Goal: Task Accomplishment & Management: Use online tool/utility

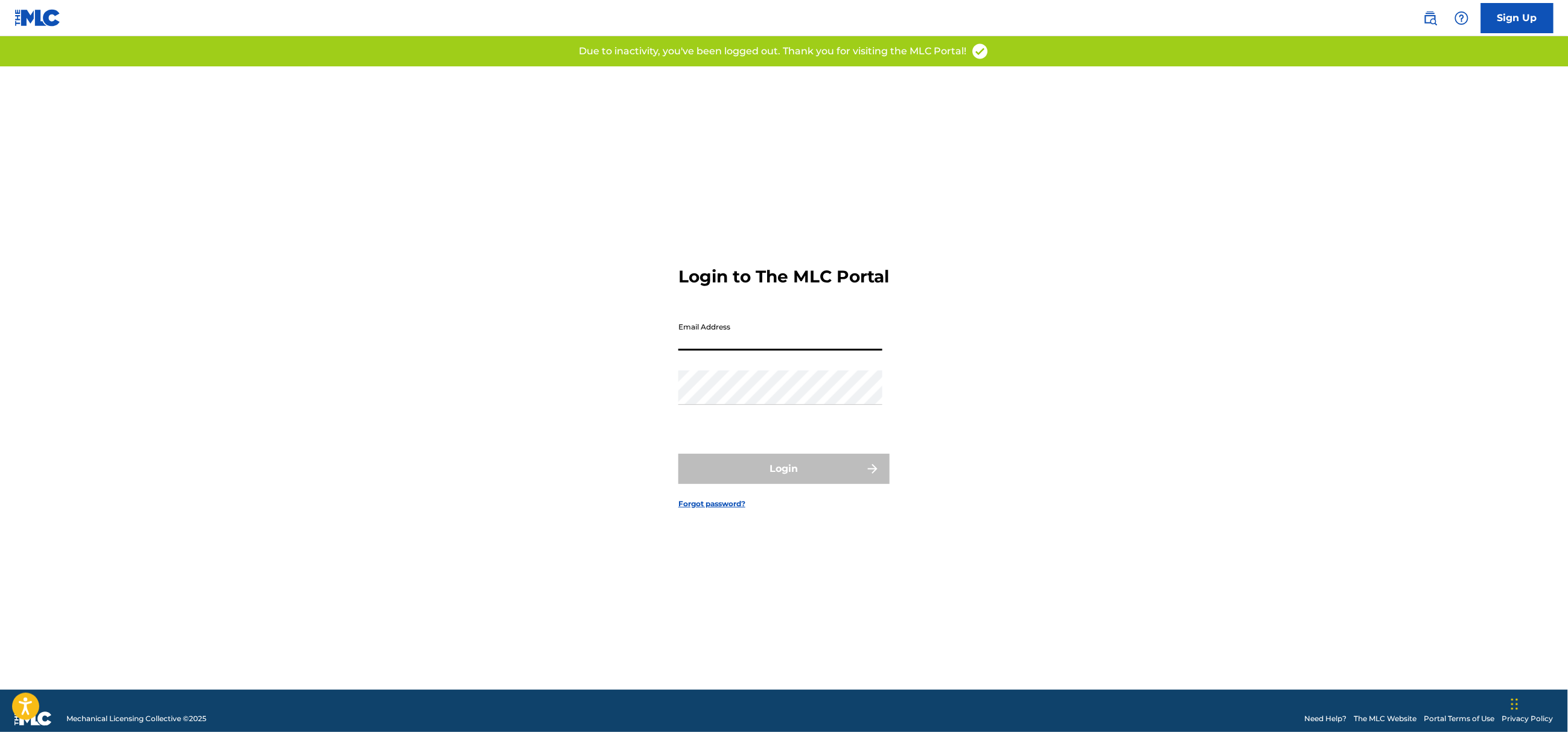
click at [742, 351] on input "Email Address" at bounding box center [780, 333] width 204 height 35
click at [0, 731] on nordpass-portal at bounding box center [0, 732] width 0 height 0
drag, startPoint x: 1421, startPoint y: 138, endPoint x: 1368, endPoint y: 179, distance: 67.0
click at [0, 731] on nordpass-portal at bounding box center [0, 732] width 0 height 0
type input "[EMAIL_ADDRESS][DOMAIN_NAME]"
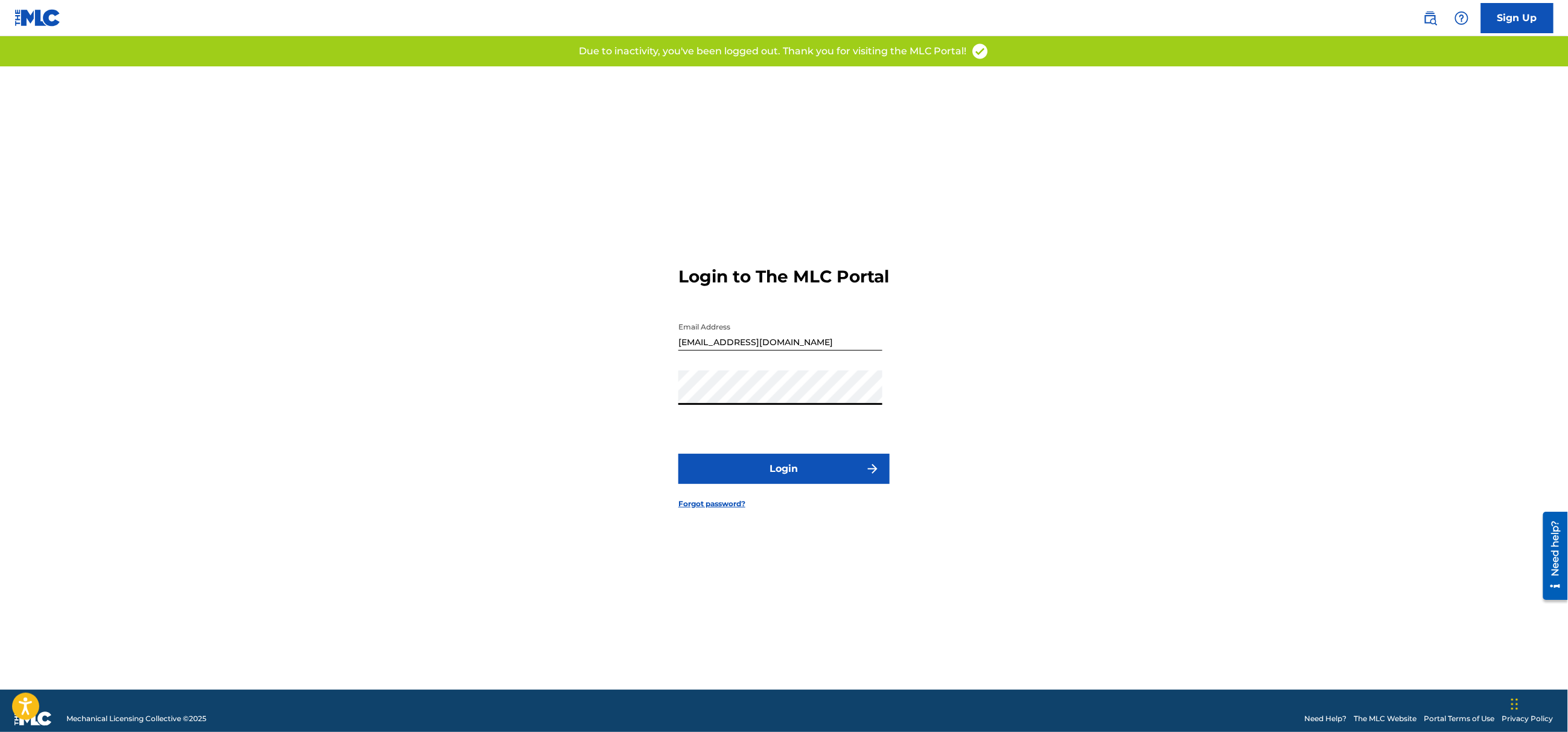
click at [848, 480] on button "Login" at bounding box center [784, 469] width 212 height 31
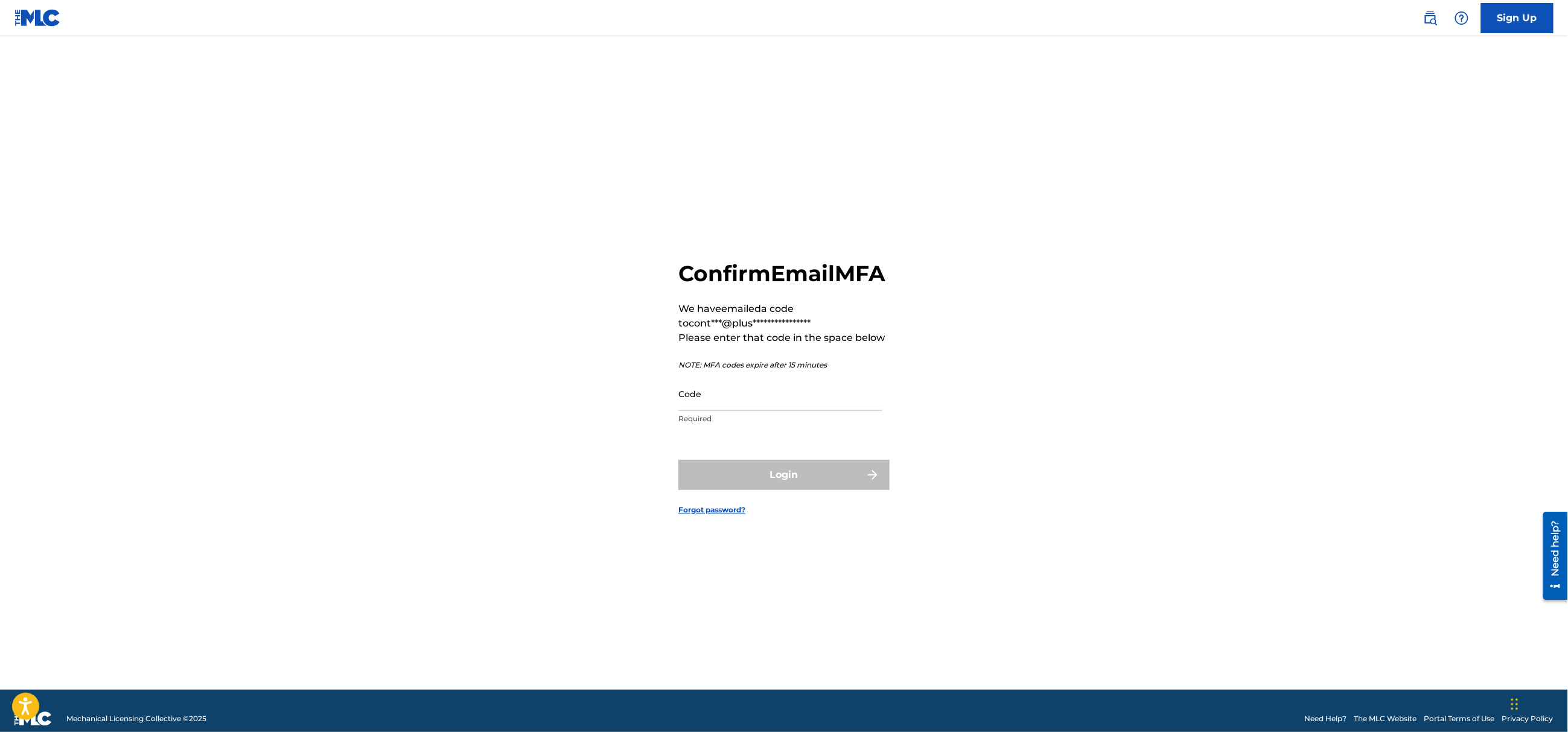
click at [765, 411] on input "Code" at bounding box center [780, 393] width 204 height 35
paste input "009733"
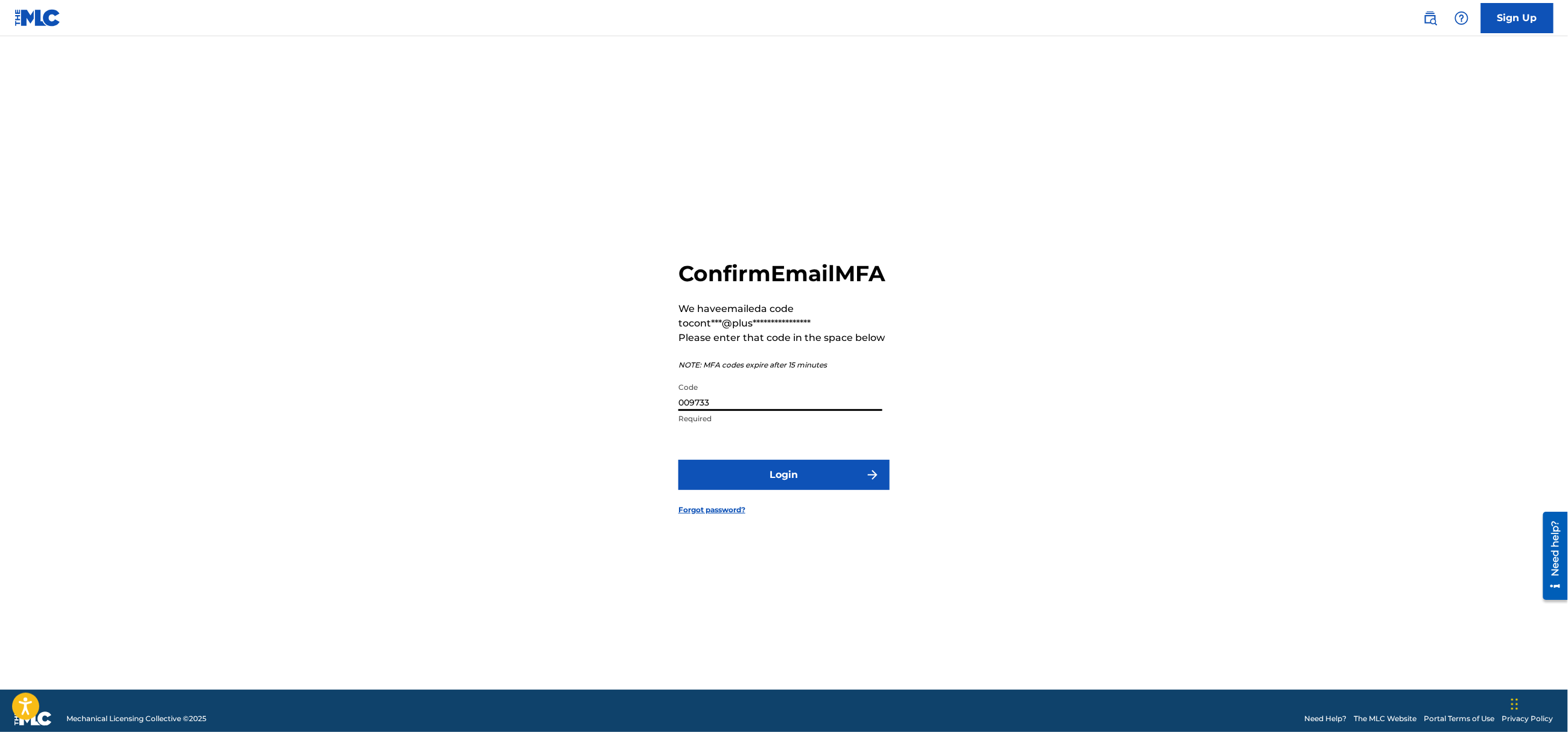
type input "009733"
click at [754, 490] on button "Login" at bounding box center [784, 475] width 212 height 31
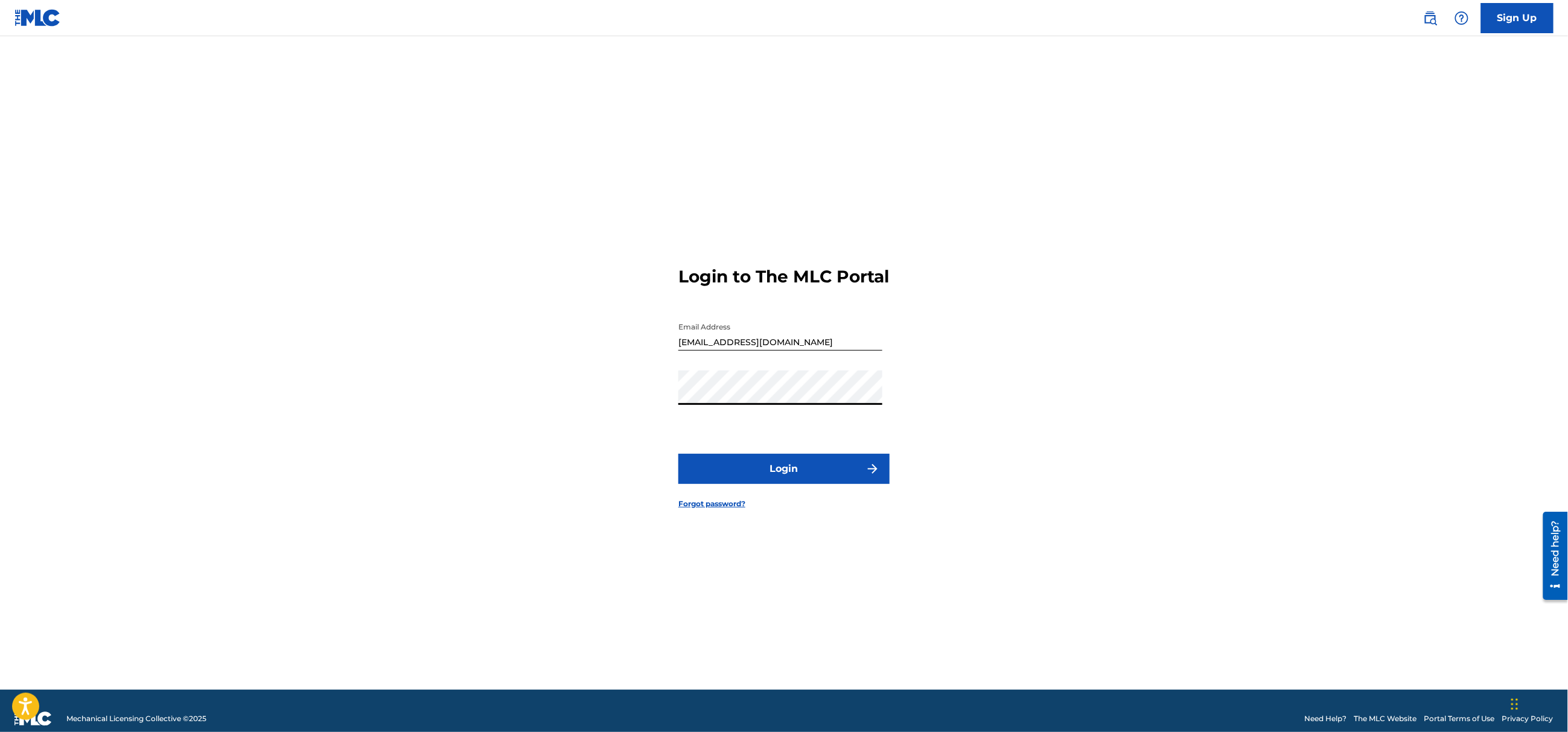
click at [581, 406] on div "Login to The MLC Portal Email Address contact@plusquam-records.net Password Log…" at bounding box center [784, 378] width 845 height 623
click at [810, 484] on button "Login" at bounding box center [784, 469] width 212 height 31
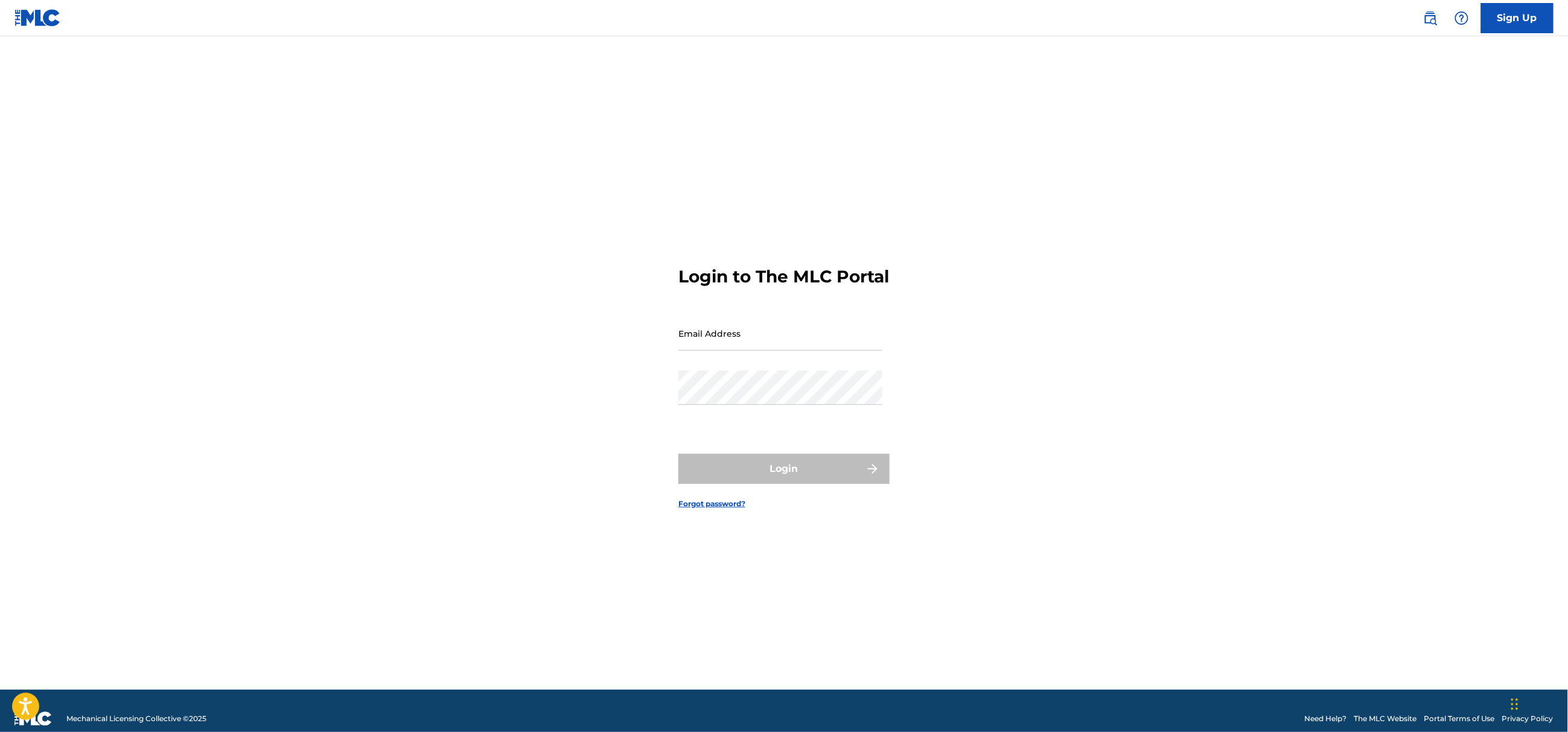
click at [761, 351] on input "Email Address" at bounding box center [780, 333] width 204 height 35
drag, startPoint x: 747, startPoint y: 409, endPoint x: 743, endPoint y: 415, distance: 7.2
click at [0, 731] on nordpass-autofill-portal at bounding box center [0, 732] width 0 height 0
type input "[EMAIL_ADDRESS][DOMAIN_NAME]"
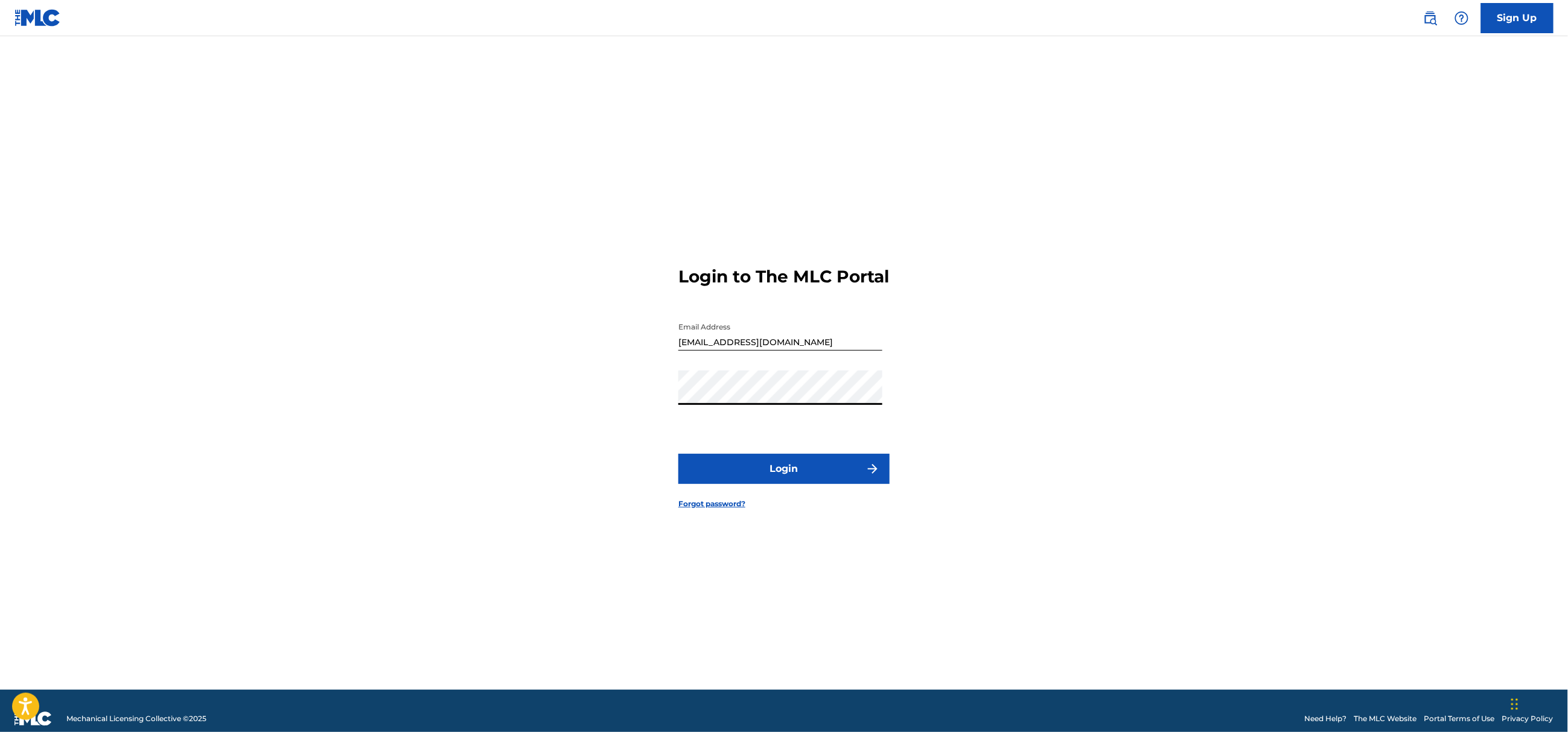
click at [755, 470] on button "Login" at bounding box center [784, 469] width 212 height 31
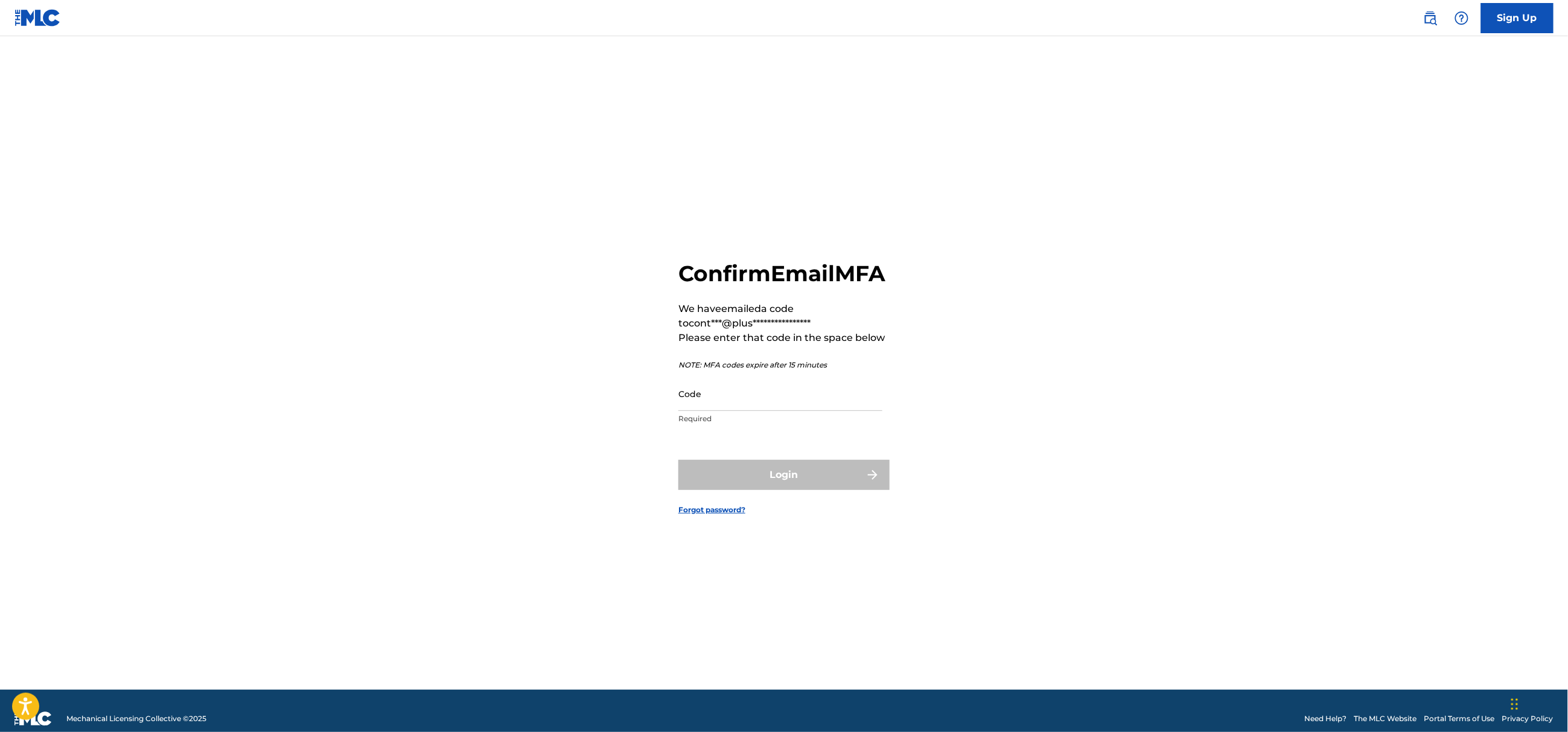
click at [738, 409] on input "Code" at bounding box center [780, 393] width 204 height 35
paste input "332776"
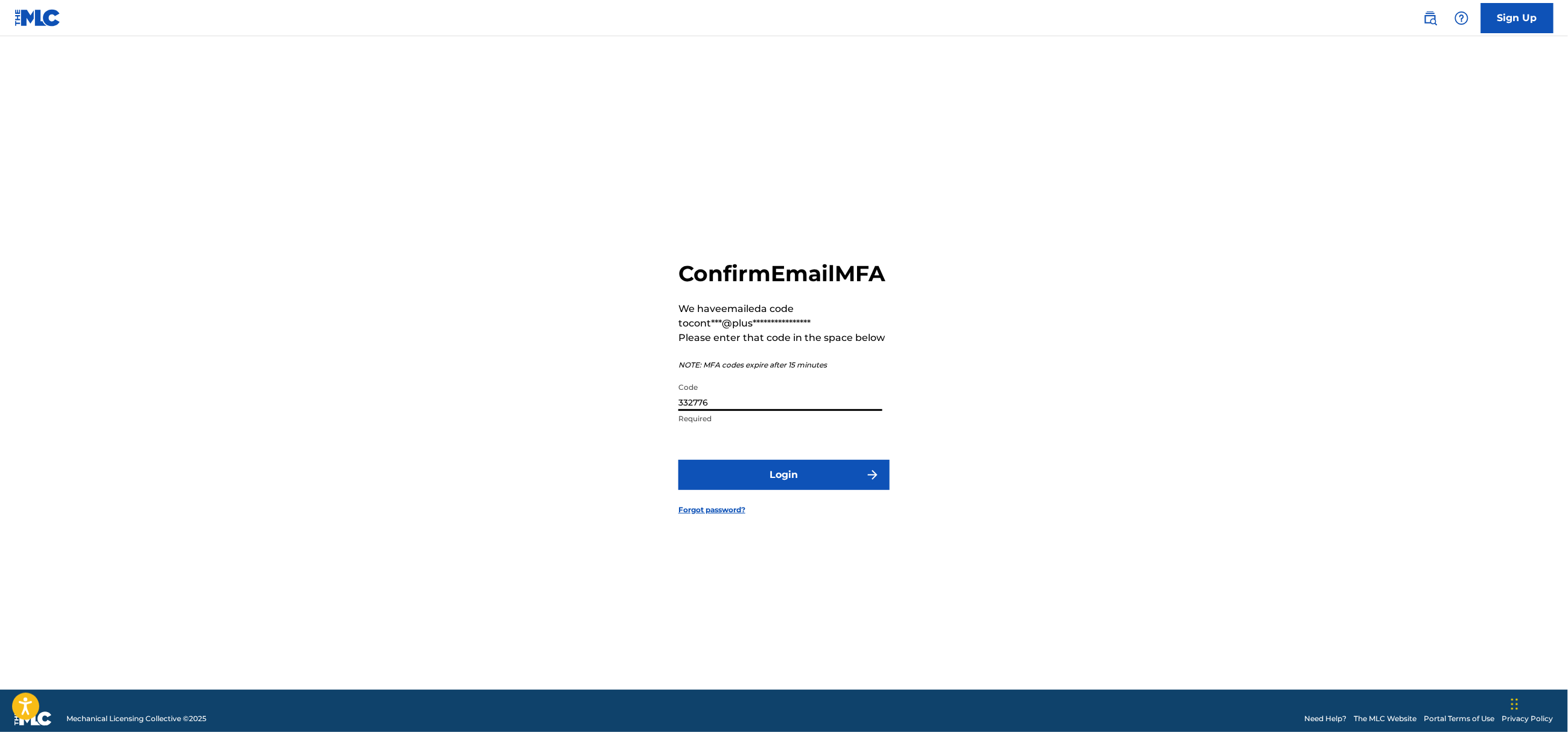
type input "332776"
click at [748, 479] on button "Login" at bounding box center [784, 475] width 212 height 31
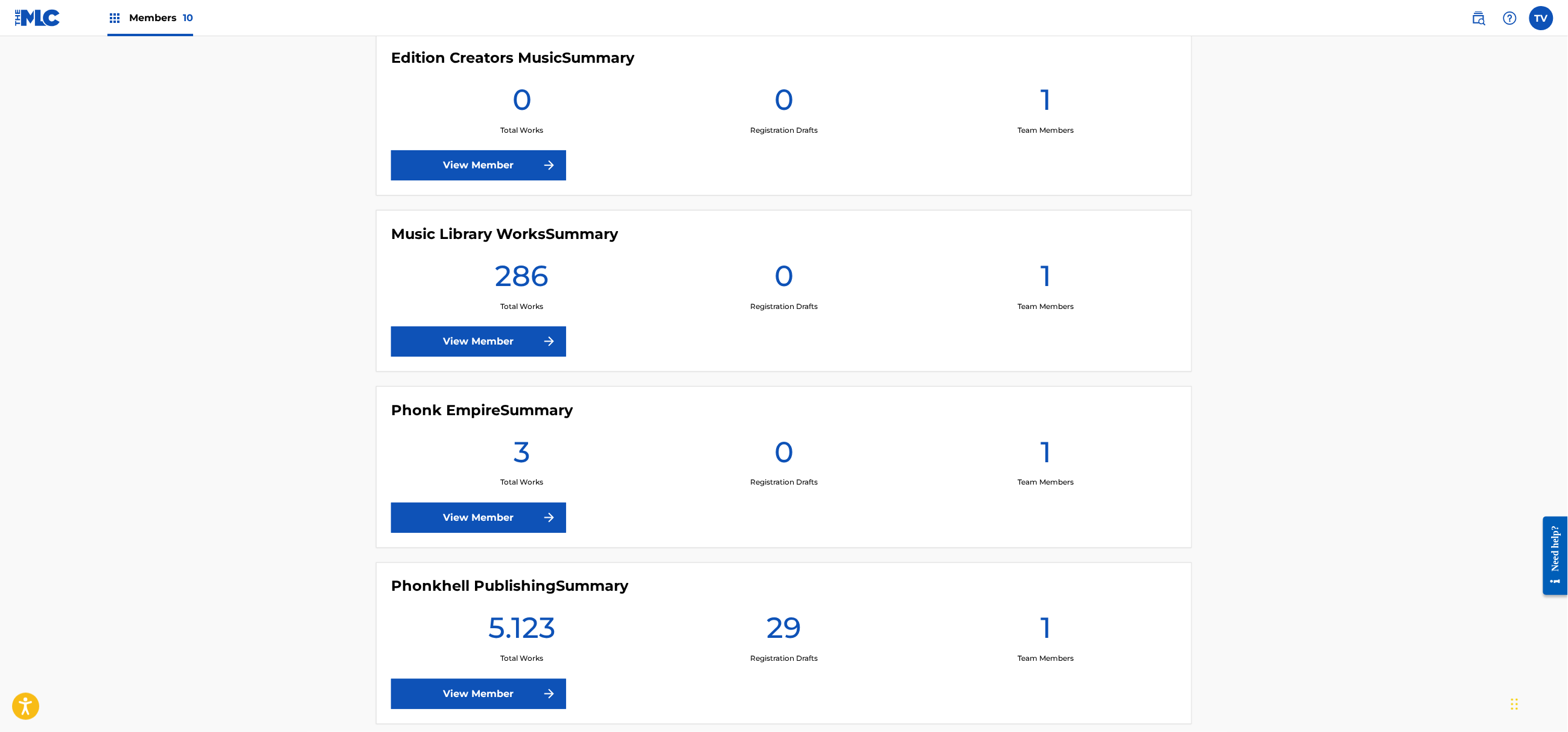
scroll to position [965, 0]
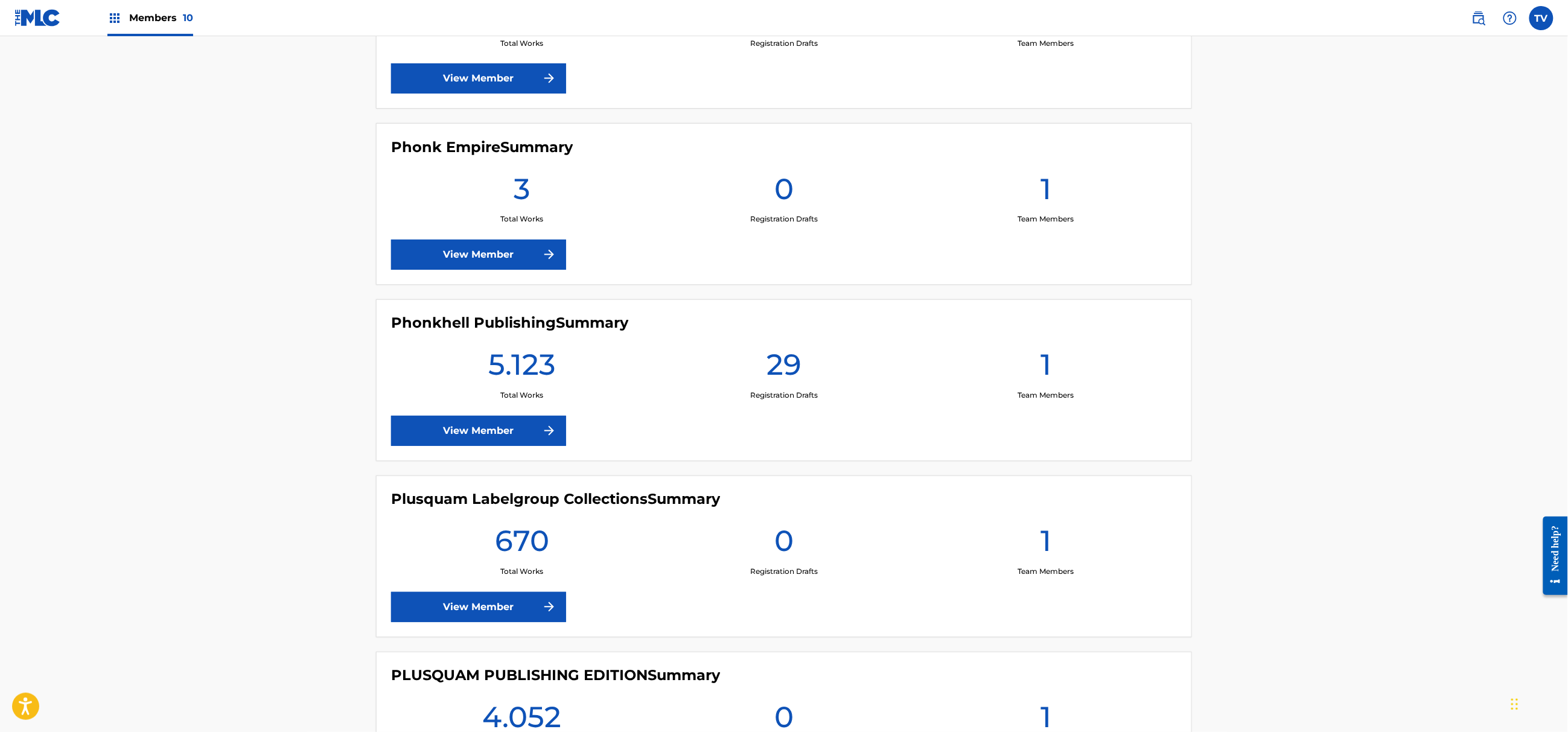
click at [498, 438] on link "View Member" at bounding box center [479, 431] width 175 height 31
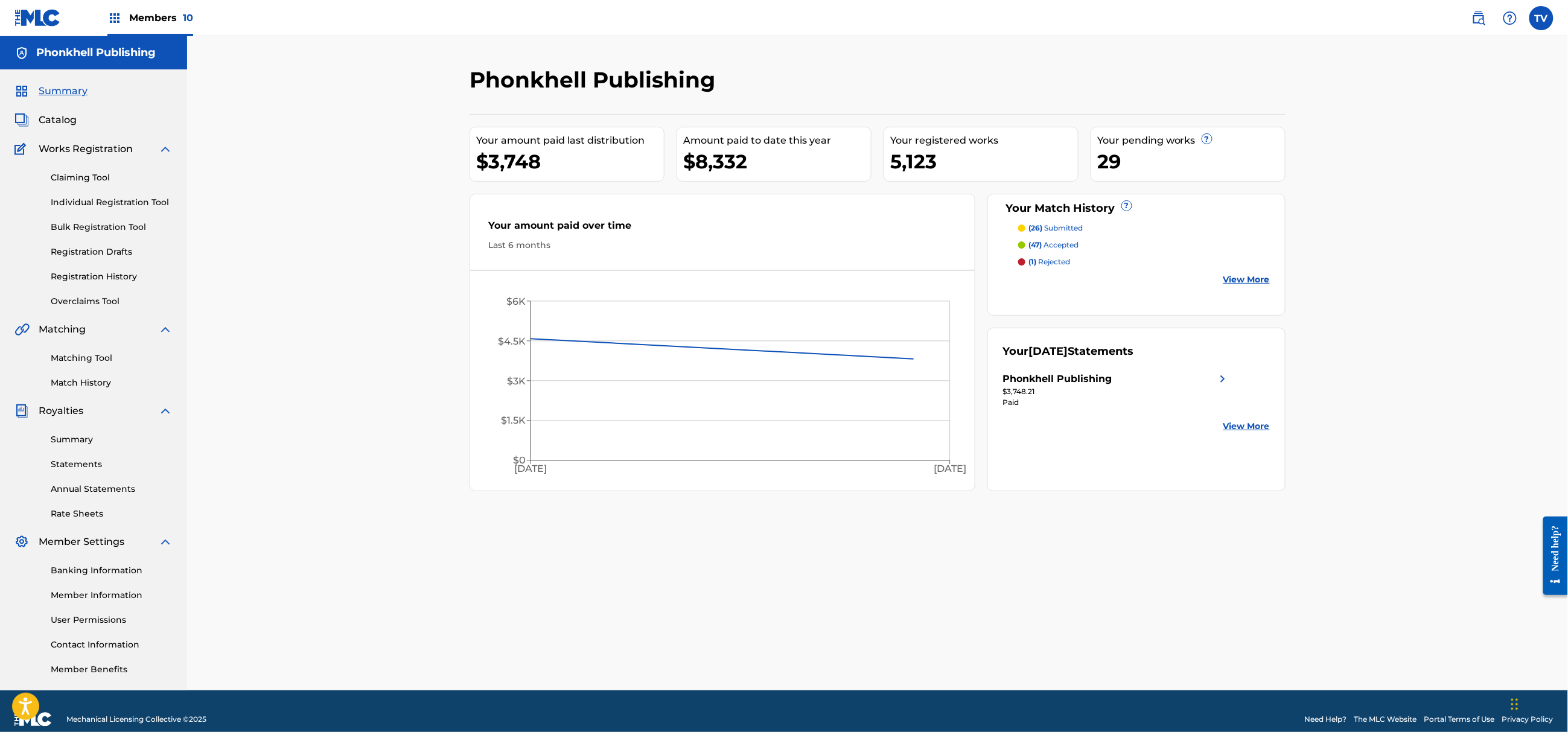
click at [84, 359] on link "Matching Tool" at bounding box center [112, 358] width 122 height 13
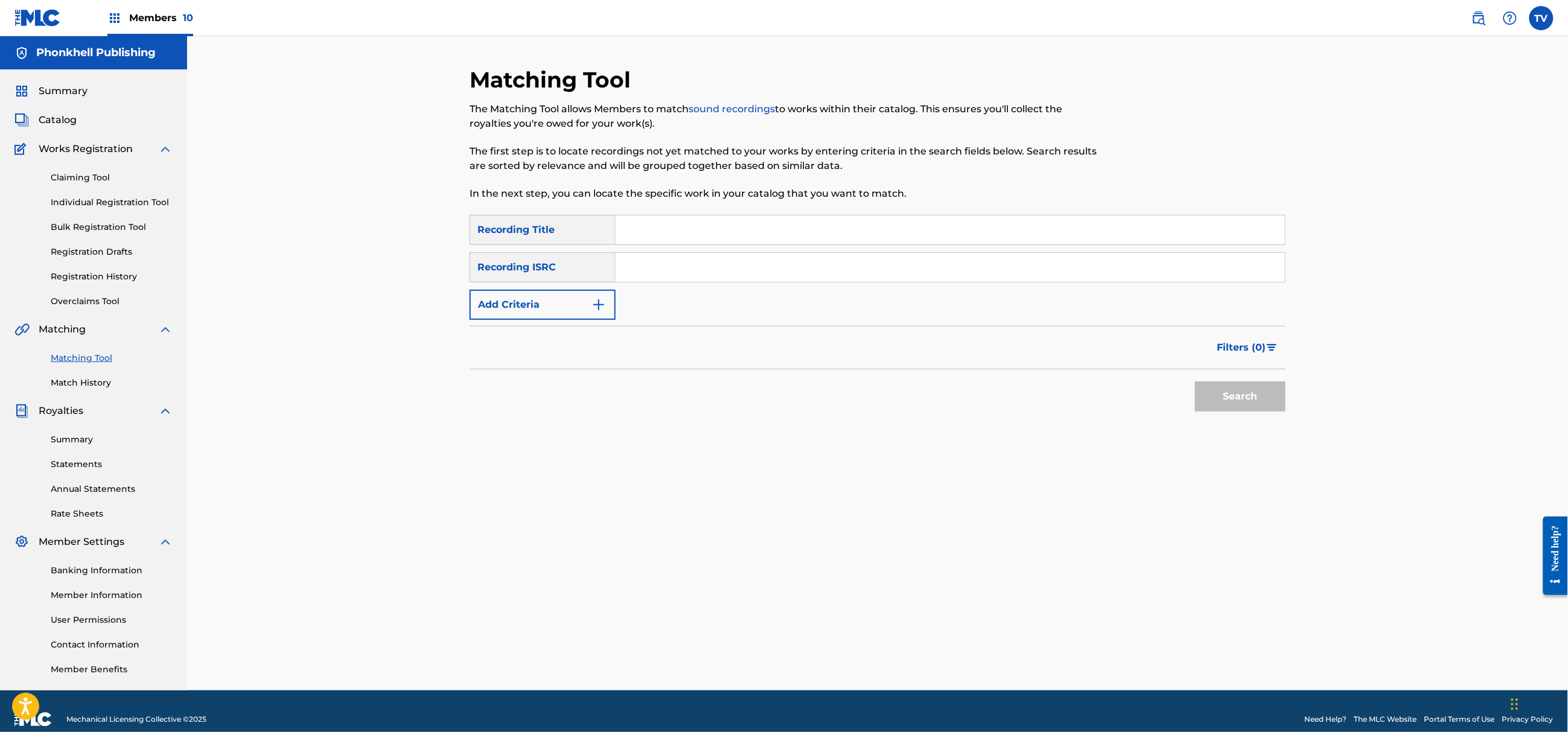
click at [651, 269] on input "Search Form" at bounding box center [950, 267] width 669 height 29
paste input "QZZ662413549"
click at [1195, 381] on button "Search" at bounding box center [1240, 397] width 91 height 31
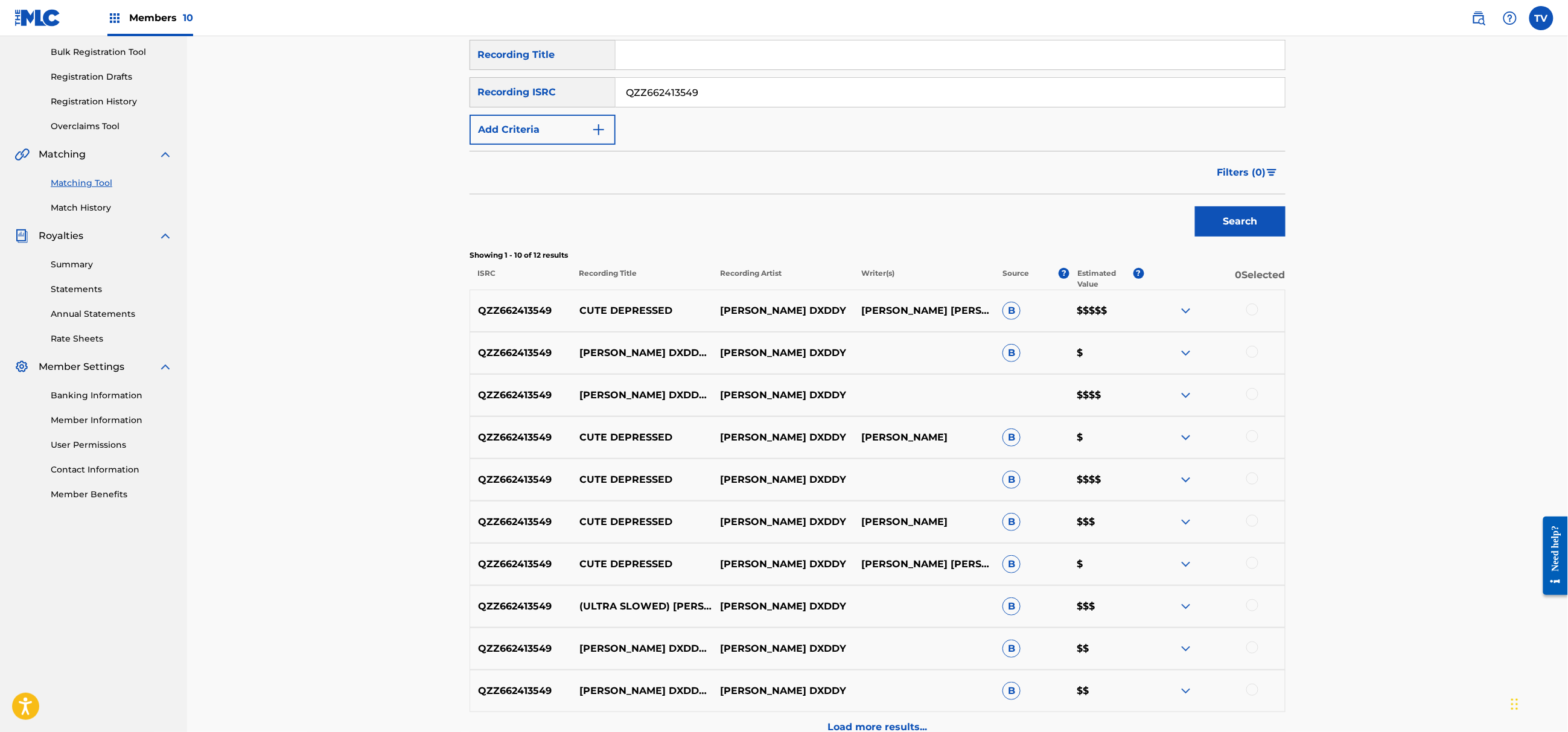
scroll to position [241, 0]
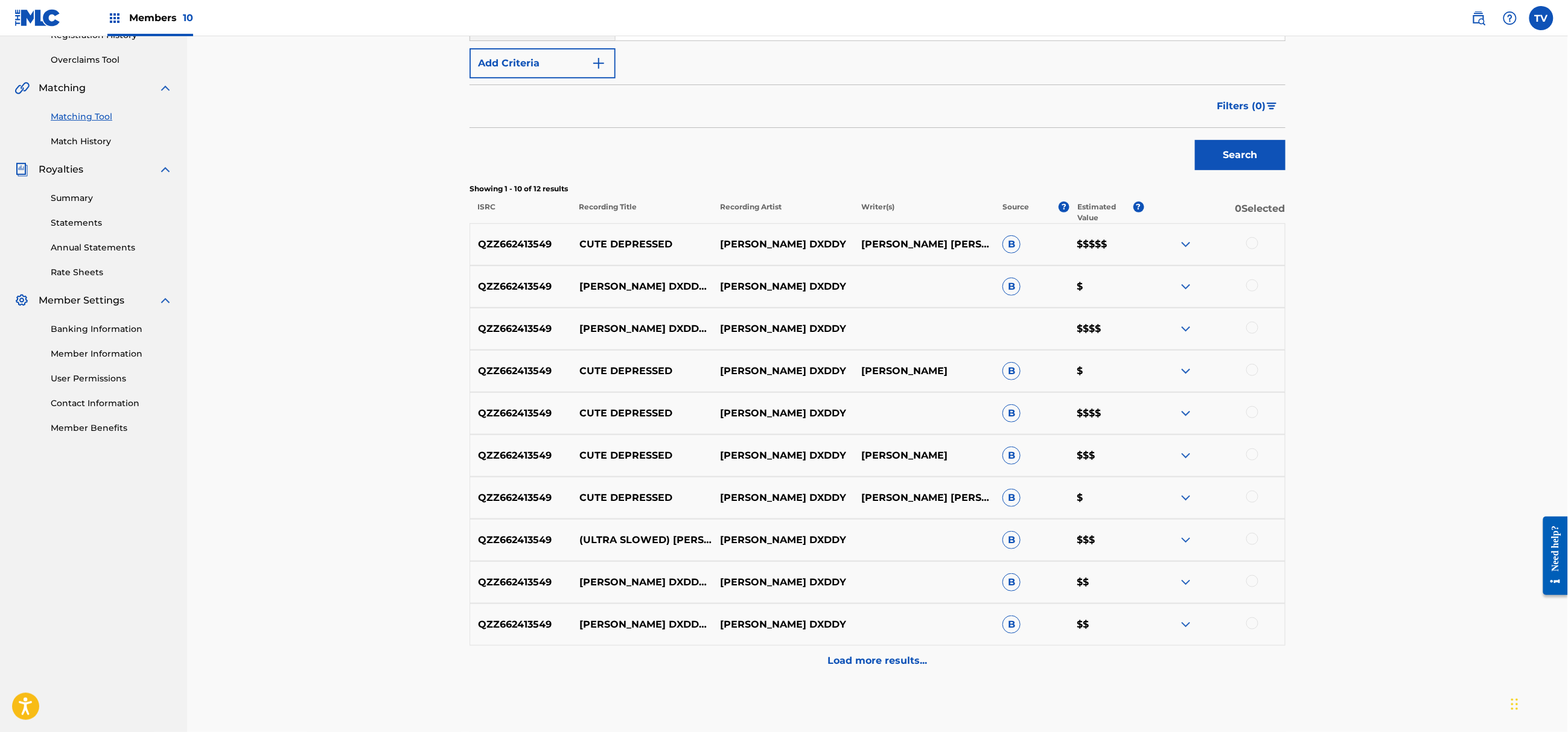
click at [872, 660] on p "Load more results..." at bounding box center [878, 660] width 100 height 14
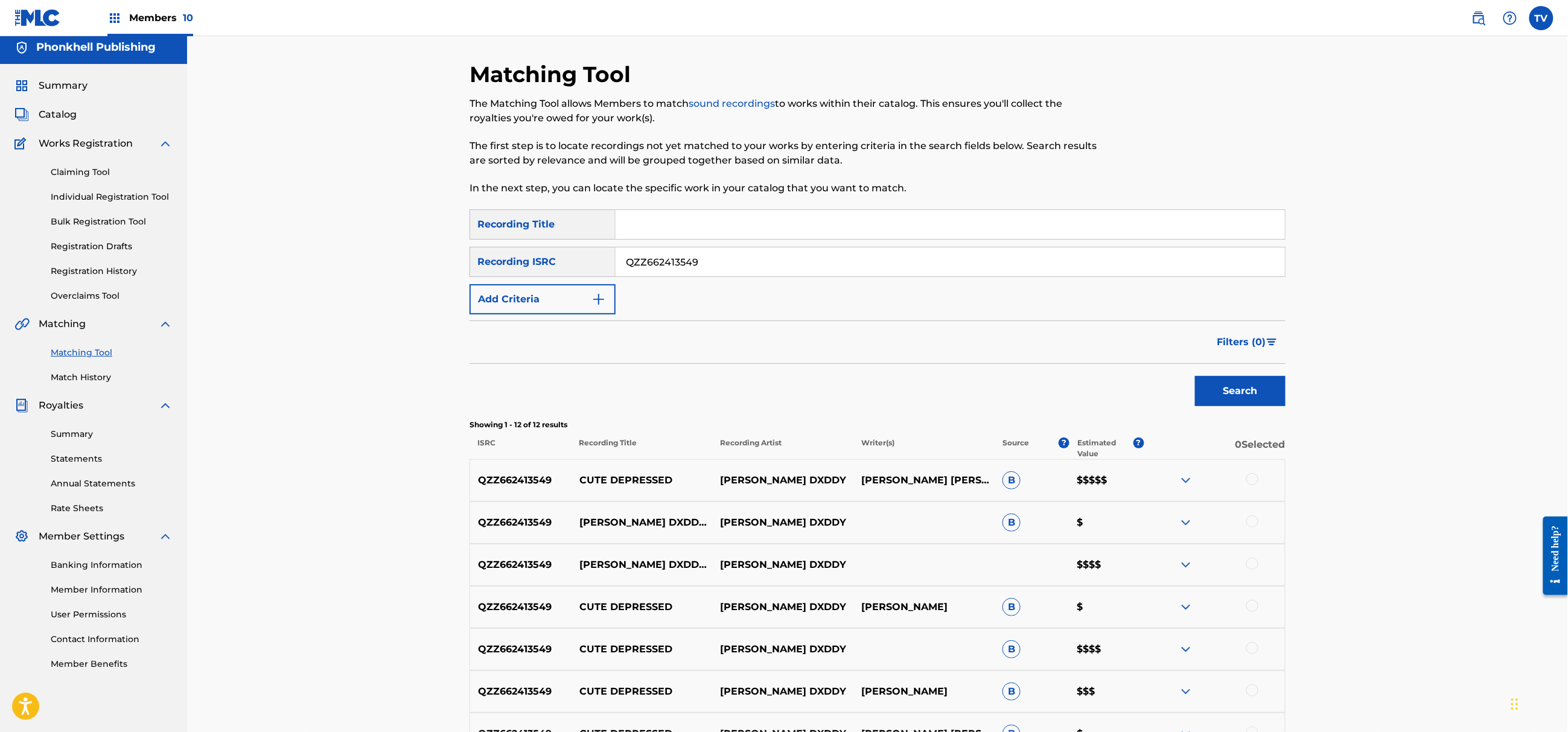
scroll to position [0, 0]
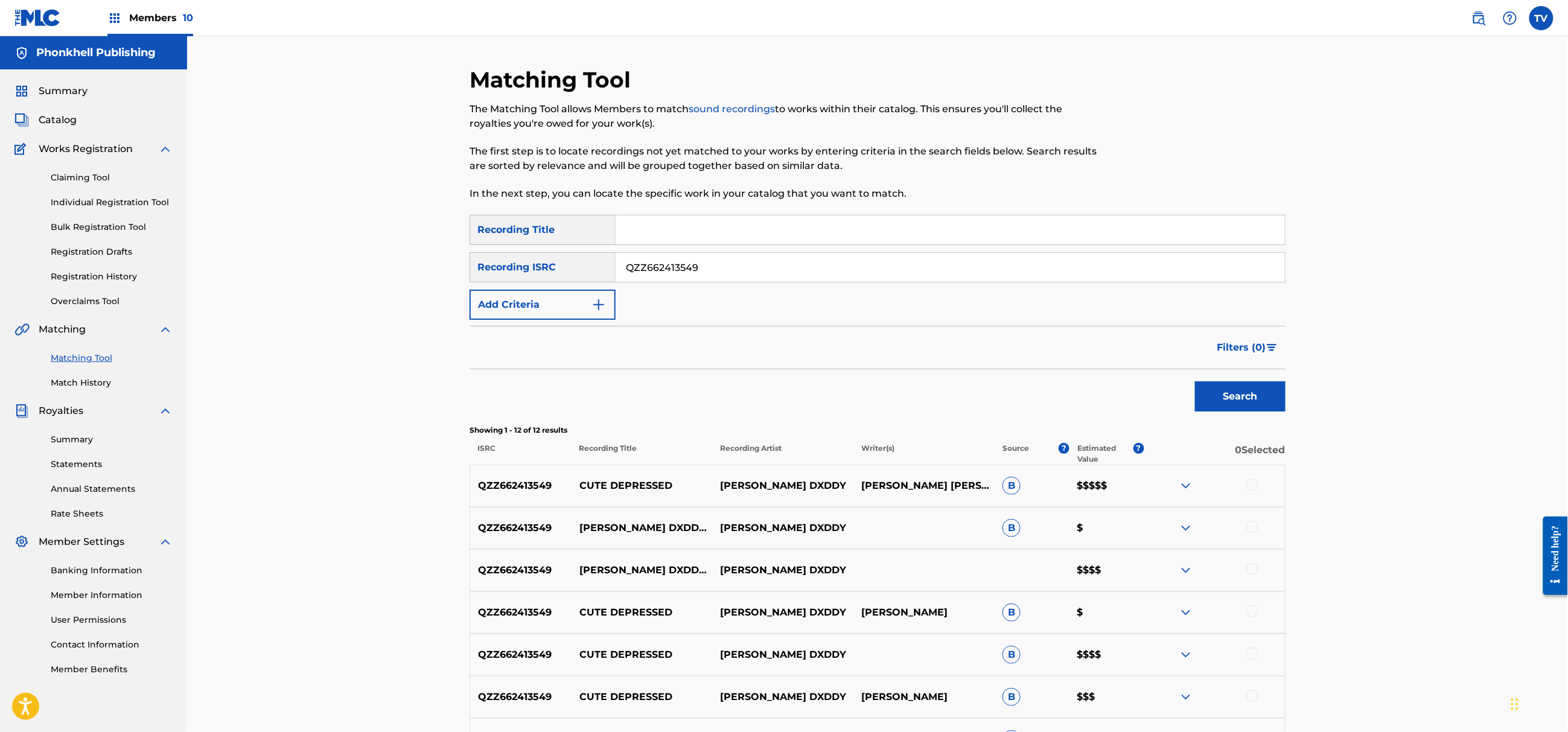
drag, startPoint x: 720, startPoint y: 270, endPoint x: 553, endPoint y: 265, distance: 167.1
click at [553, 265] on div "SearchWithCriteria5f6ecadb-fd81-409f-afca-29a88b5988b5 Recording ISRC QZZ662413…" at bounding box center [878, 268] width 816 height 31
paste input "US3DF2116641"
click at [1195, 381] on button "Search" at bounding box center [1240, 397] width 91 height 31
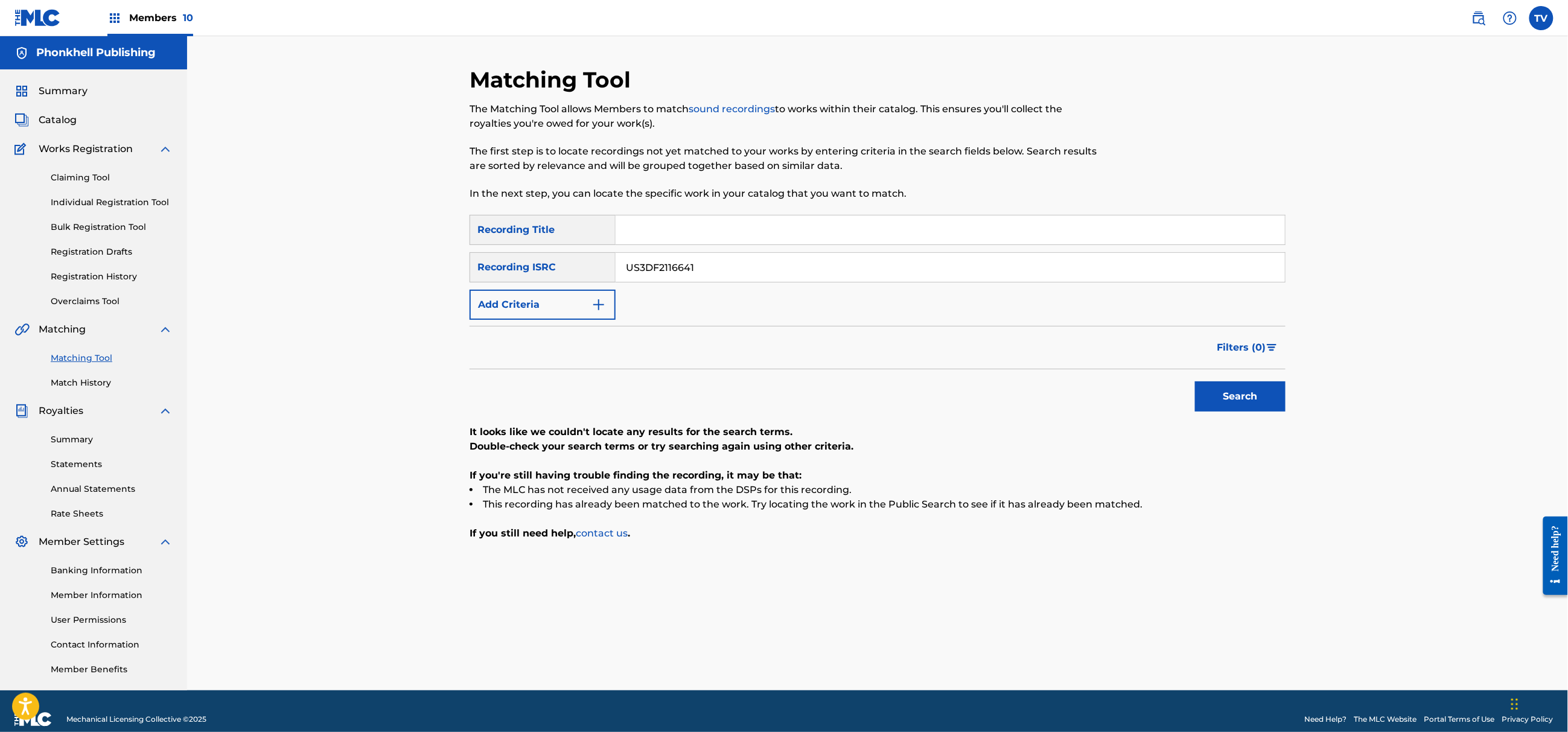
drag, startPoint x: 607, startPoint y: 273, endPoint x: 494, endPoint y: 272, distance: 113.0
click at [496, 272] on div "SearchWithCriteria5f6ecadb-fd81-409f-afca-29a88b5988b5 Recording ISRC US3DF2116…" at bounding box center [878, 268] width 816 height 31
paste input "21708"
click at [1195, 381] on button "Search" at bounding box center [1240, 397] width 91 height 31
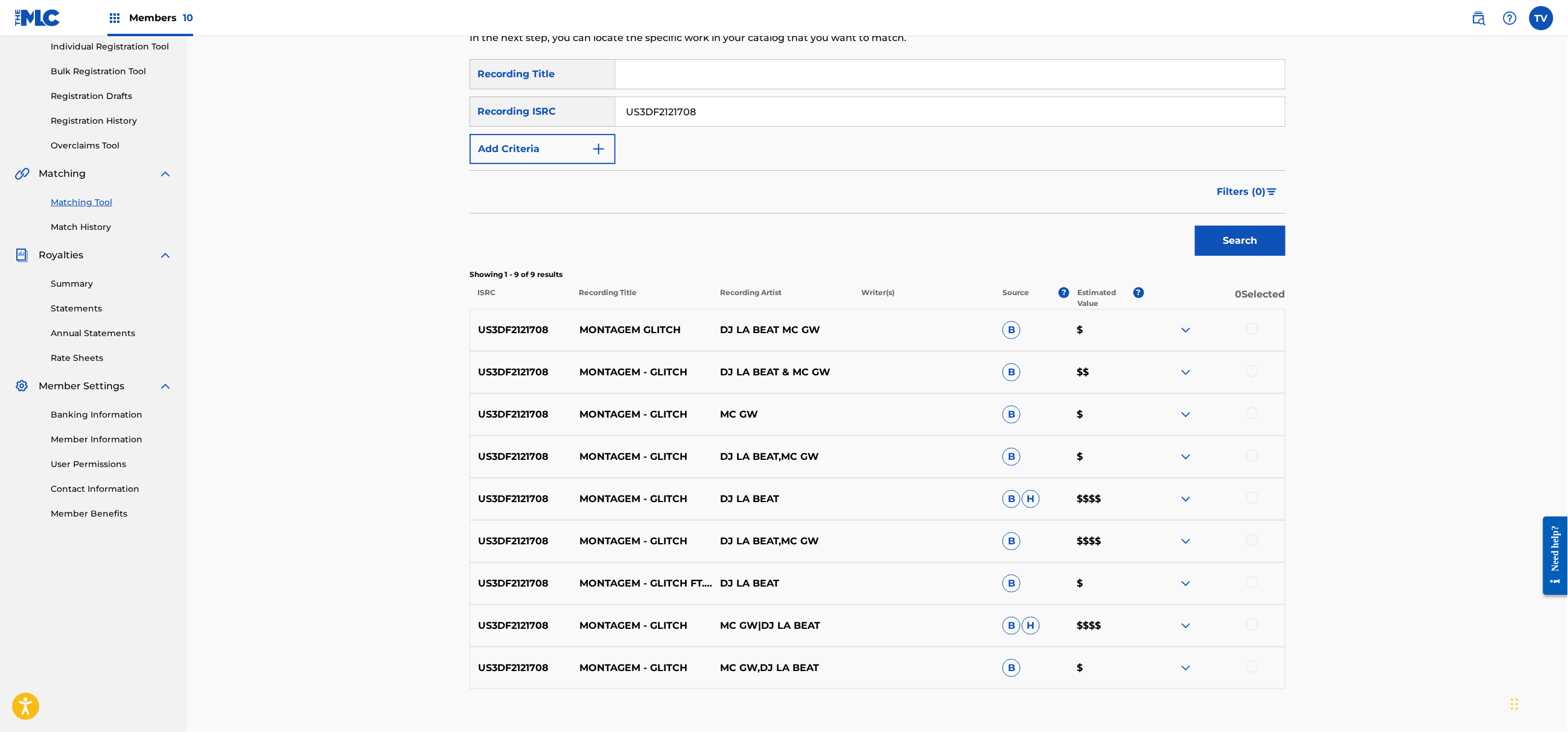
scroll to position [161, 0]
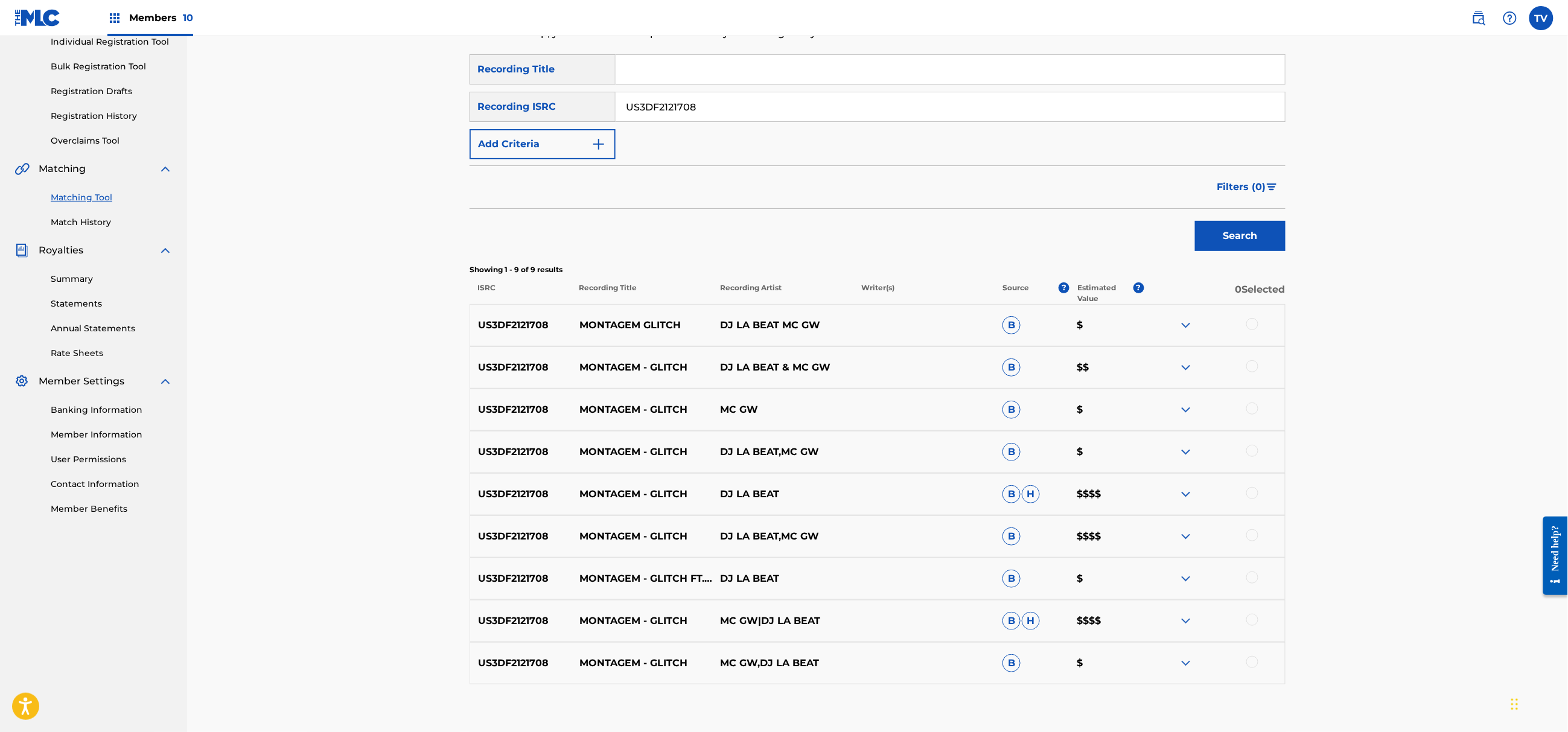
drag, startPoint x: 727, startPoint y: 111, endPoint x: 547, endPoint y: 111, distance: 180.0
click at [549, 111] on div "SearchWithCriteria5f6ecadb-fd81-409f-afca-29a88b5988b5 Recording ISRC US3DF2121…" at bounding box center [878, 107] width 816 height 31
paste input "QZFYX2406917"
click at [1195, 221] on button "Search" at bounding box center [1240, 236] width 91 height 31
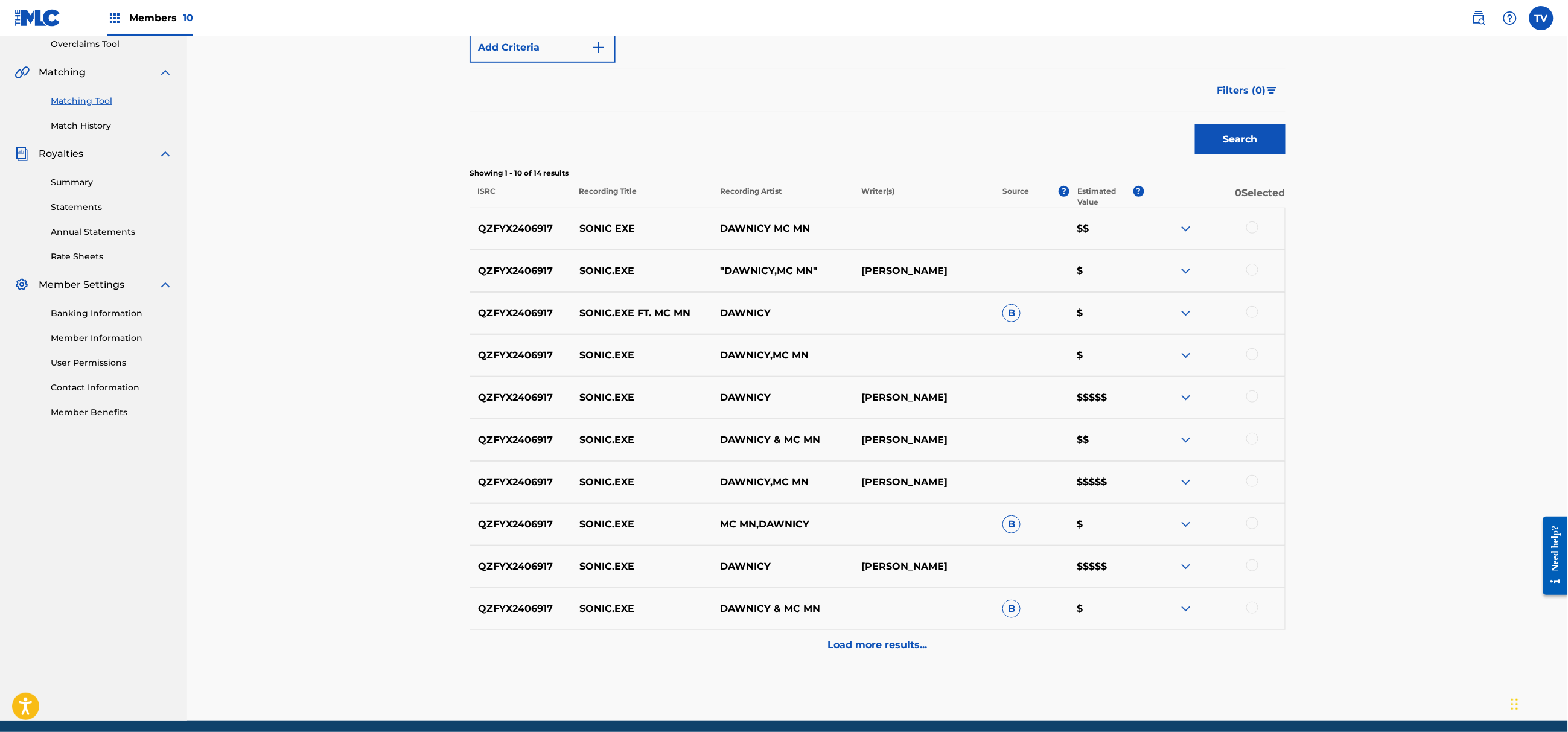
scroll to position [304, 0]
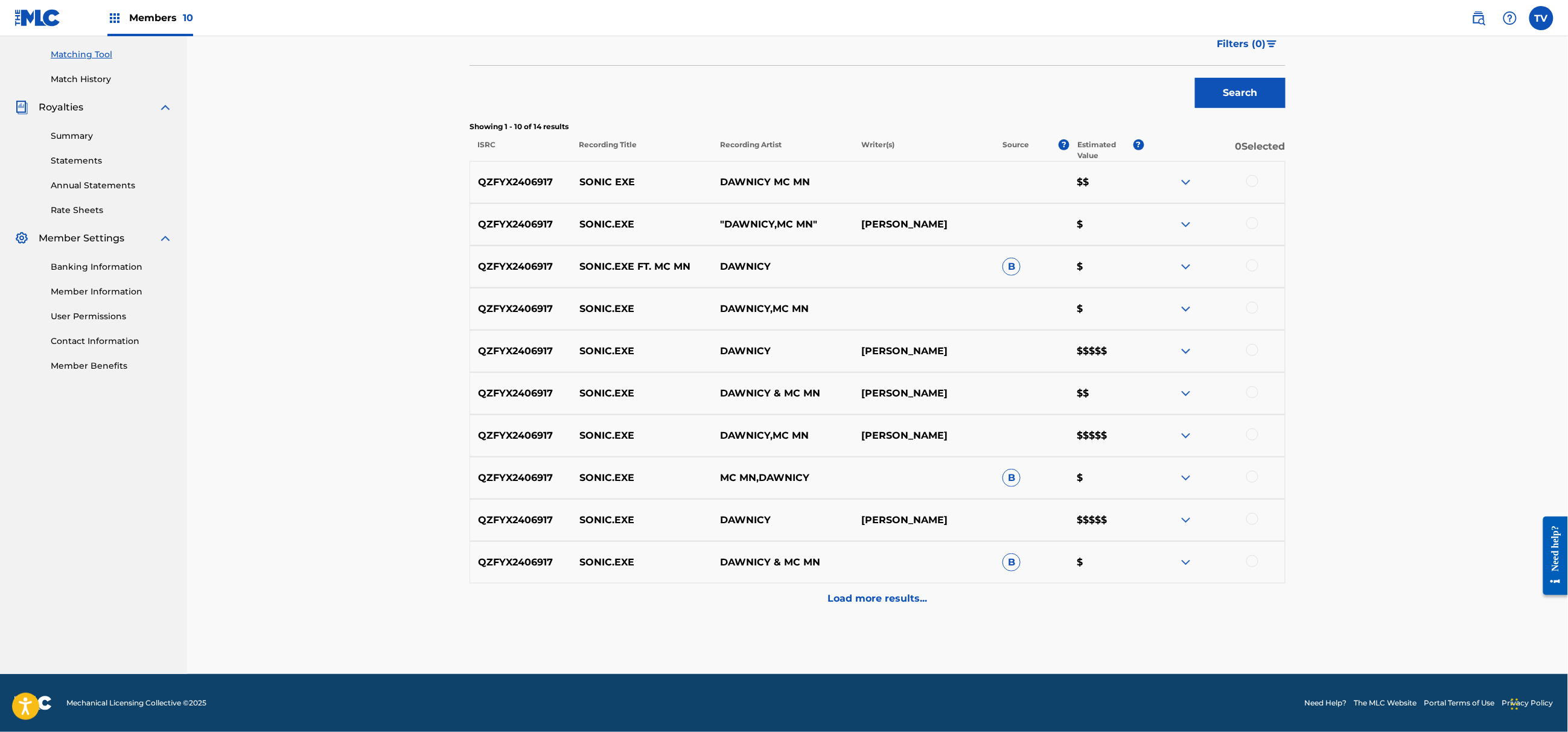
click at [875, 592] on p "Load more results..." at bounding box center [878, 598] width 100 height 14
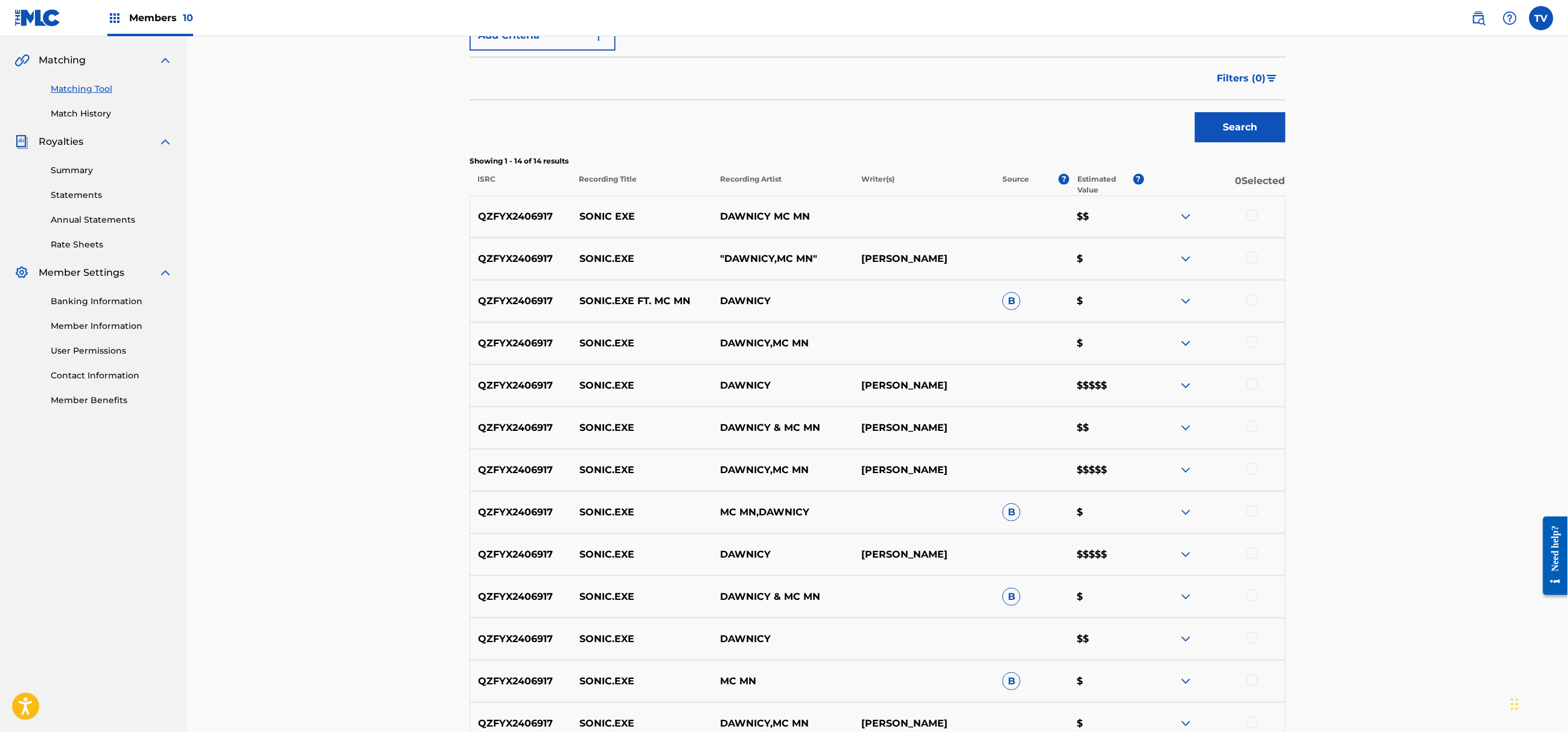
scroll to position [201, 0]
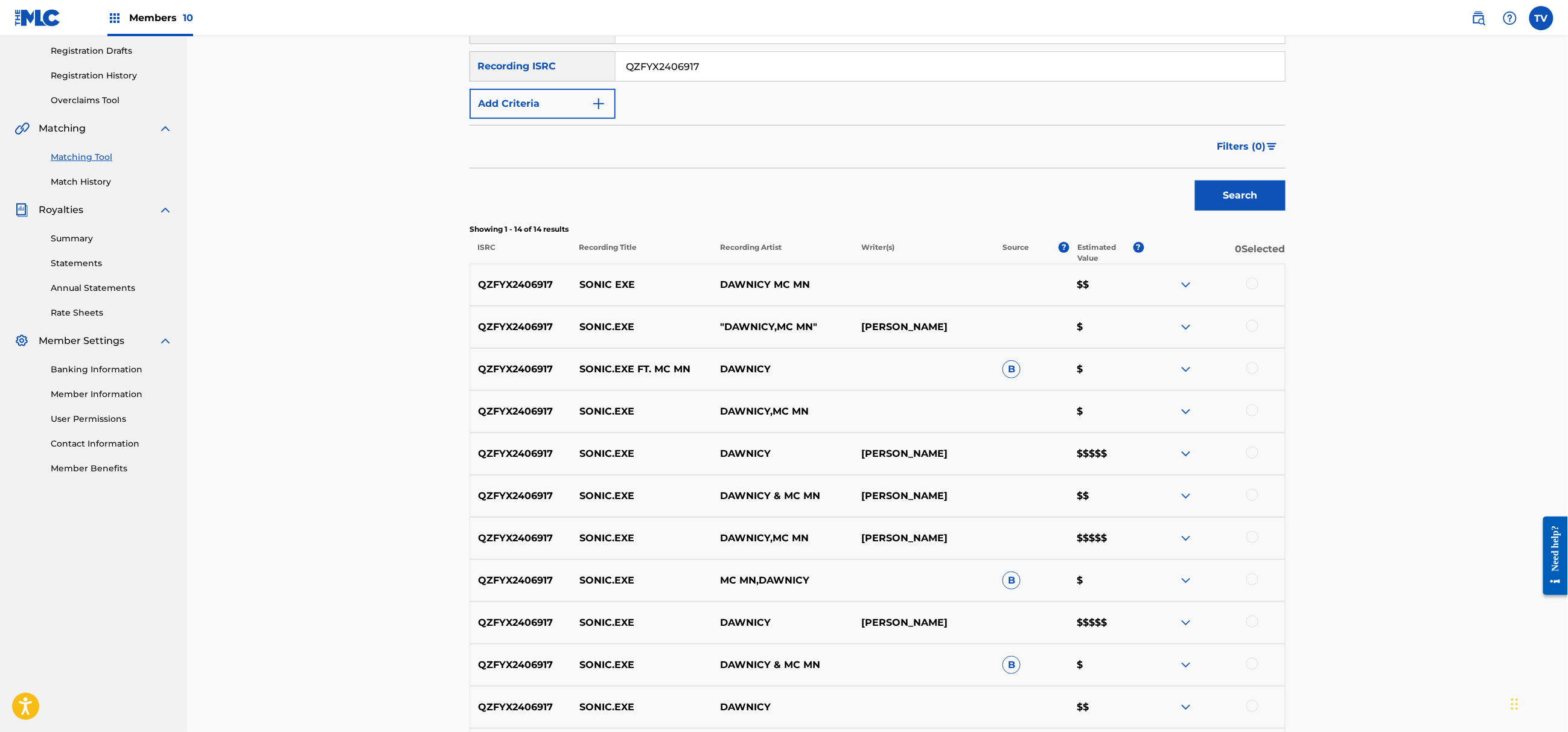
drag, startPoint x: 549, startPoint y: 74, endPoint x: 492, endPoint y: 80, distance: 57.3
click at [492, 80] on div "SearchWithCriteria5f6ecadb-fd81-409f-afca-29a88b5988b5 Recording ISRC QZFYX2406…" at bounding box center [878, 67] width 816 height 31
paste input "M6N22287459"
click at [1195, 180] on button "Search" at bounding box center [1240, 195] width 91 height 31
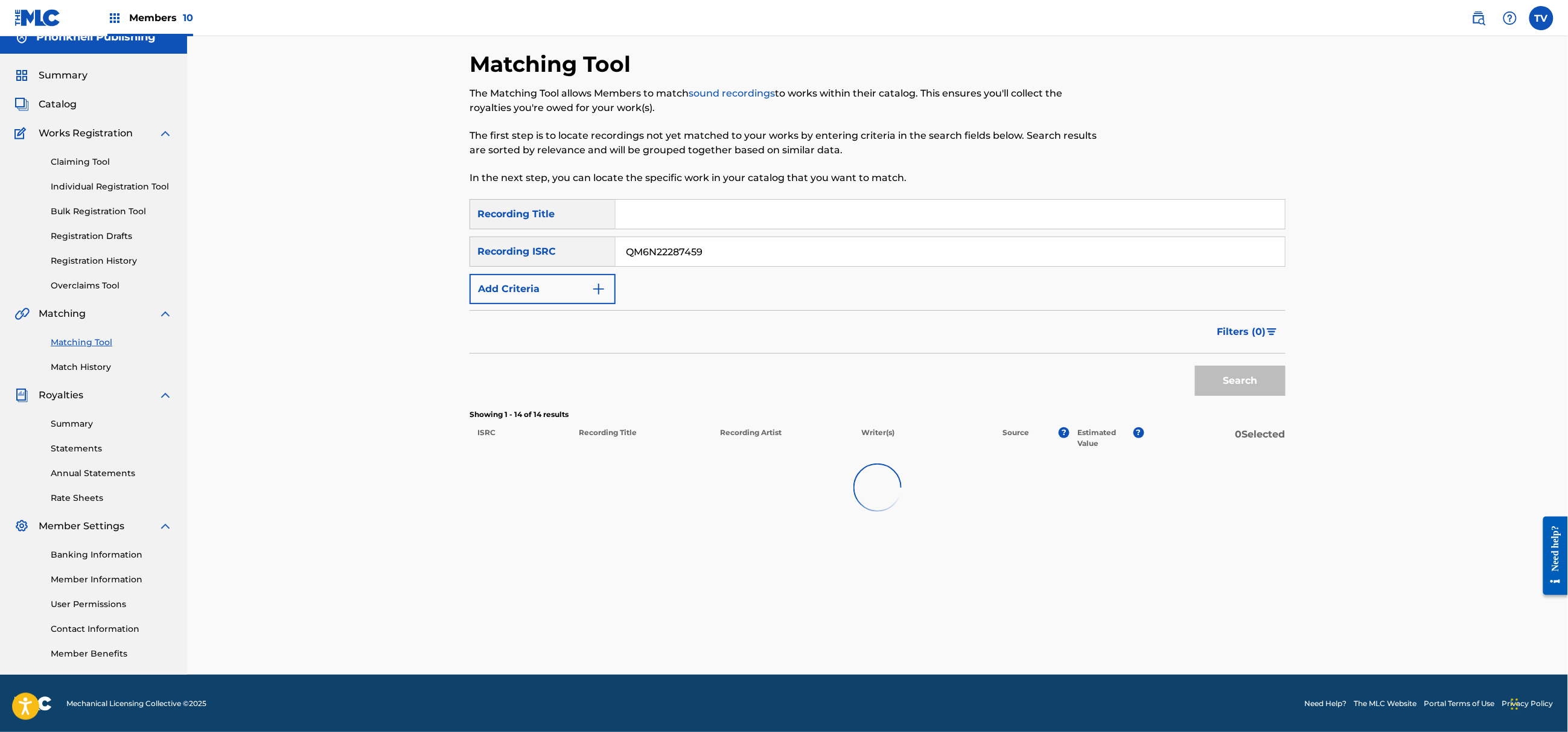
scroll to position [105, 0]
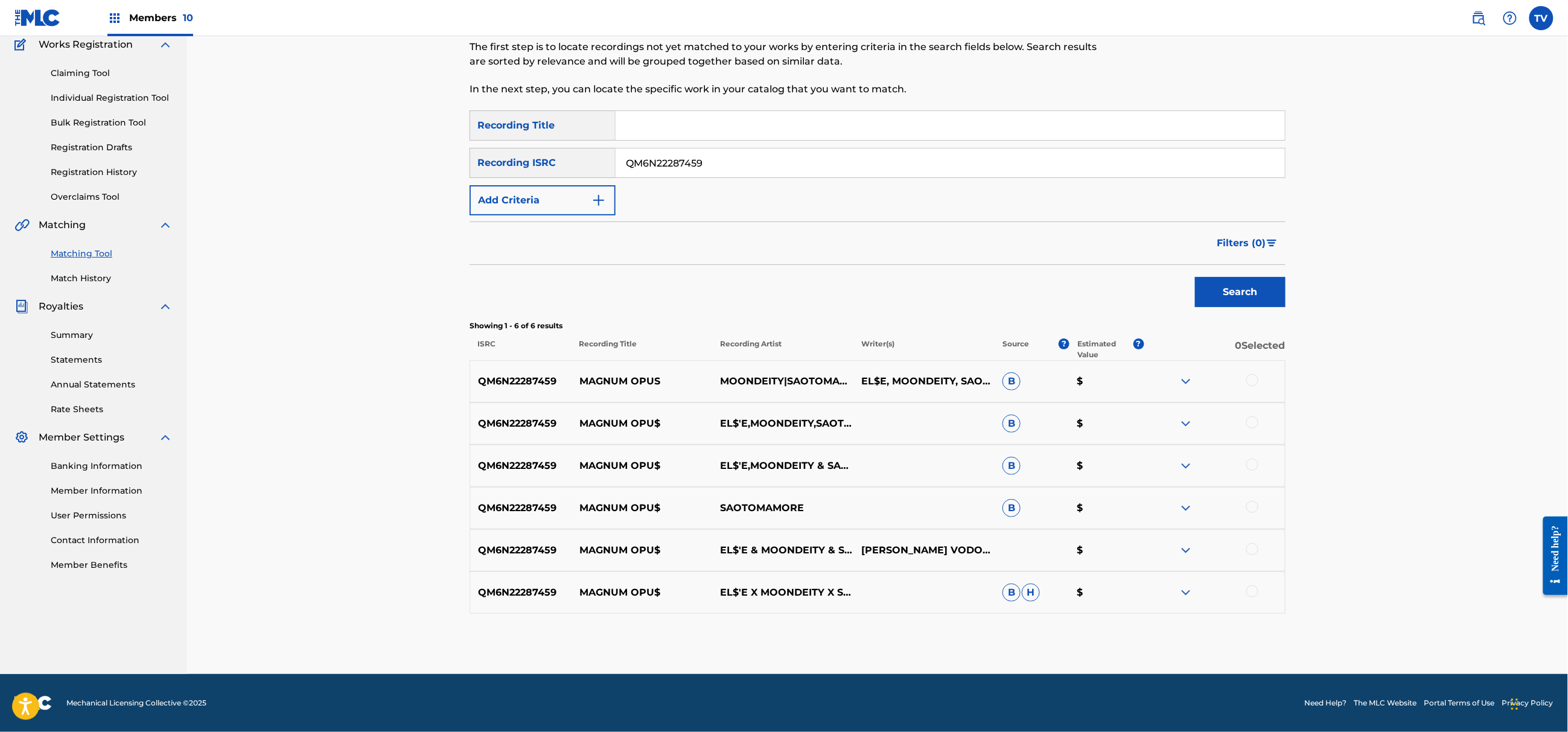
click at [554, 161] on div "SearchWithCriteria5f6ecadb-fd81-409f-afca-29a88b5988b5 Recording ISRC QM6N22287…" at bounding box center [878, 163] width 816 height 31
paste input "UKZGC2402792"
click at [1195, 277] on button "Search" at bounding box center [1240, 292] width 91 height 31
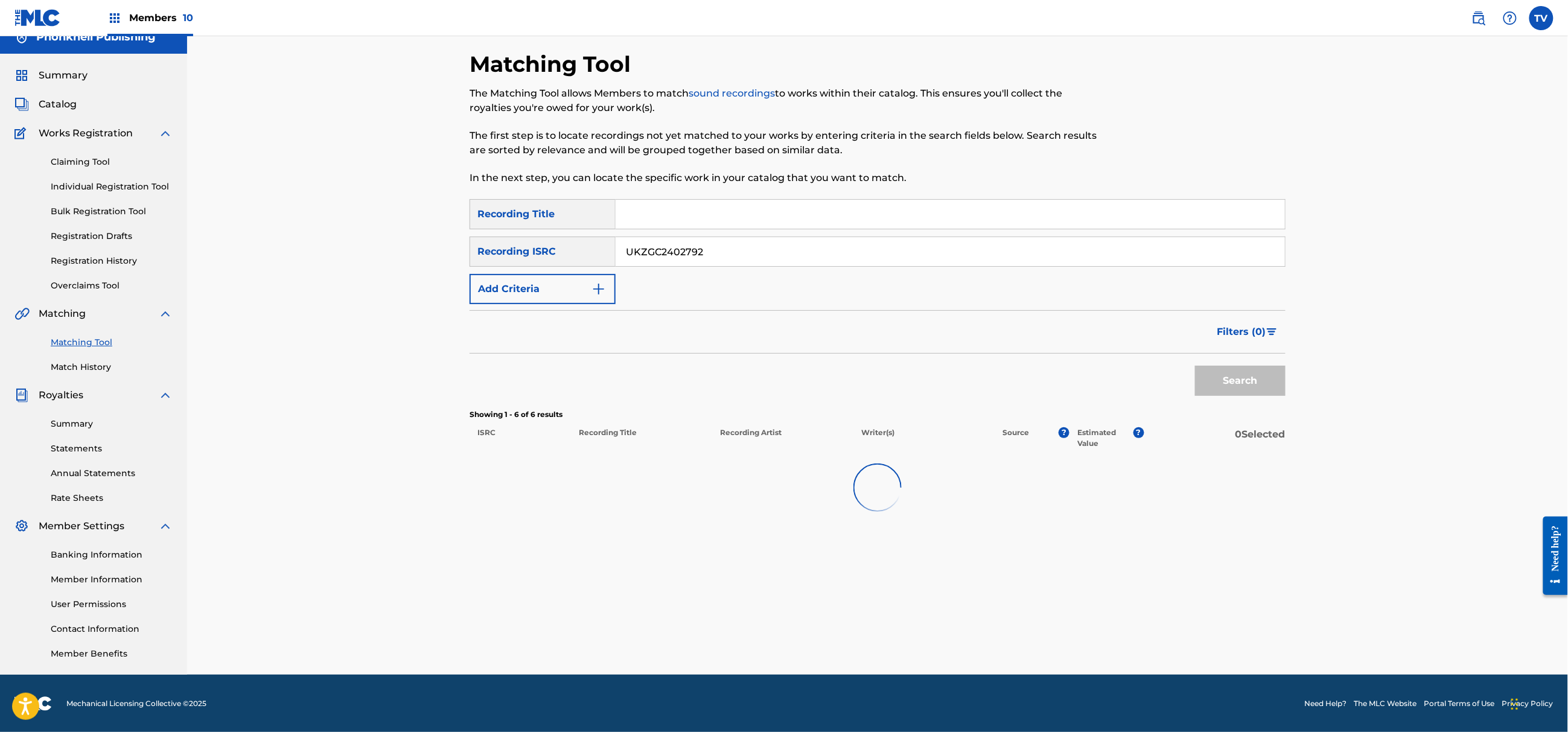
scroll to position [147, 0]
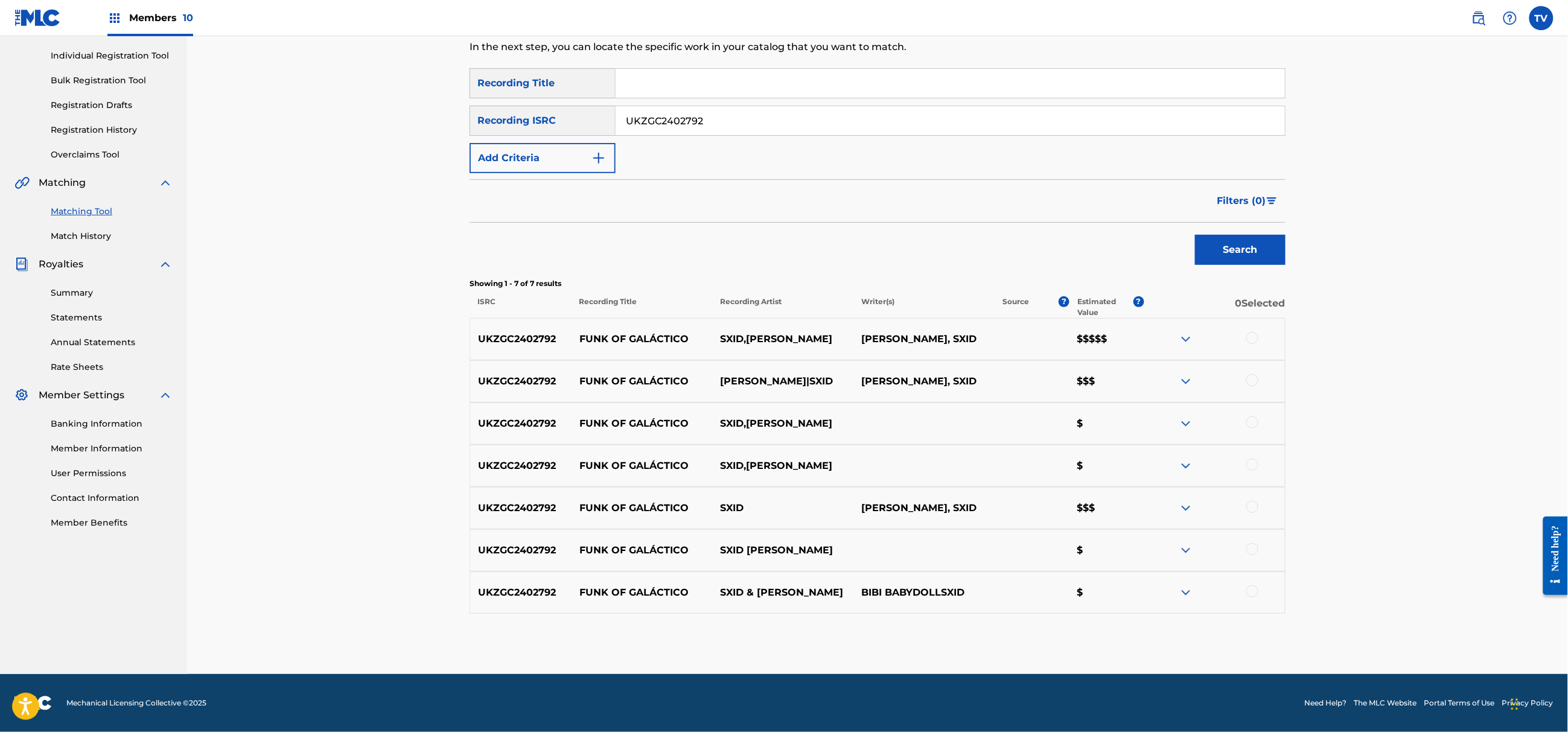
drag, startPoint x: 747, startPoint y: 111, endPoint x: 458, endPoint y: 99, distance: 289.2
click at [458, 99] on div "Matching Tool The Matching Tool allows Members to match sound recordings to wor…" at bounding box center [878, 297] width 845 height 755
paste input "QZHN72340801"
click at [1195, 235] on button "Search" at bounding box center [1240, 250] width 91 height 31
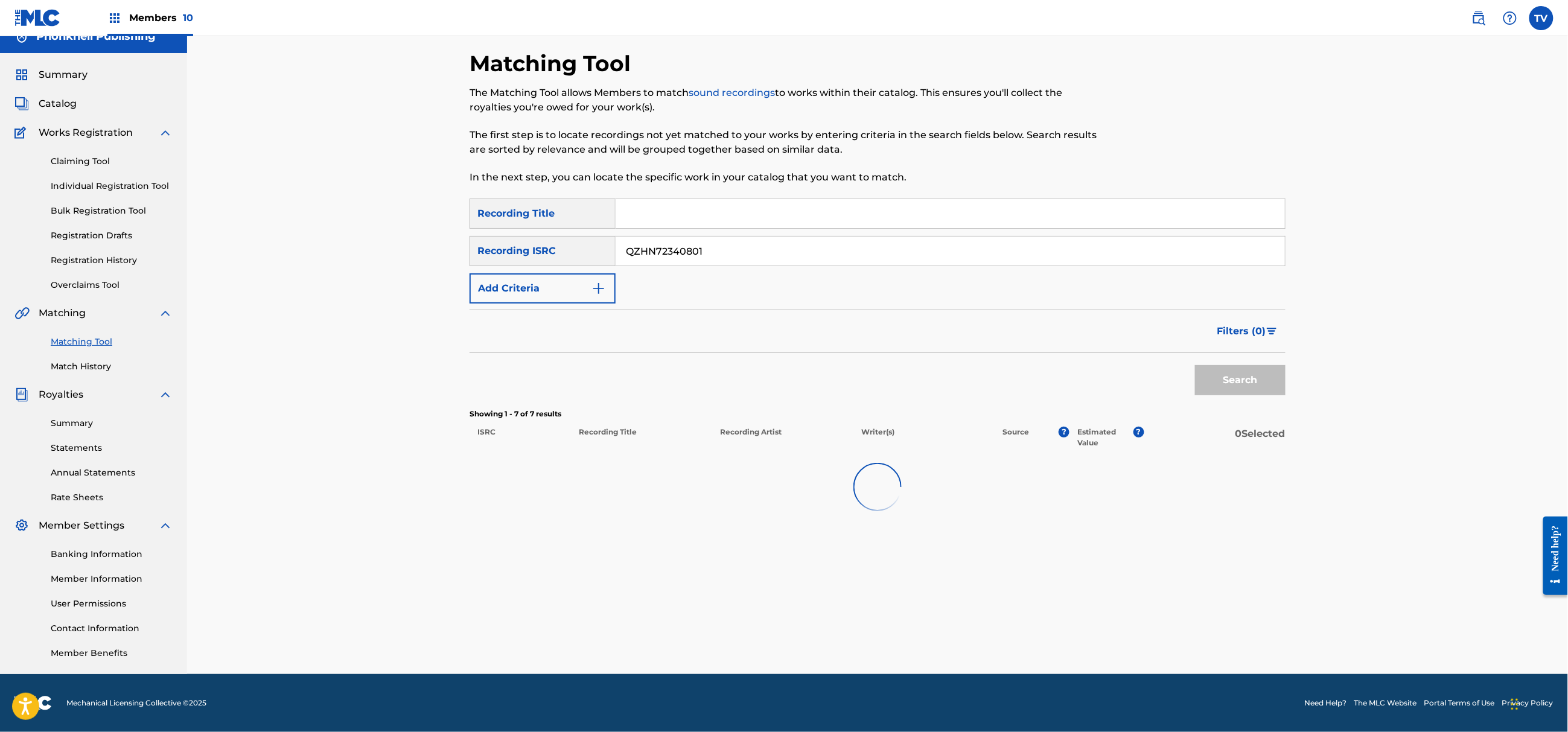
scroll to position [16, 0]
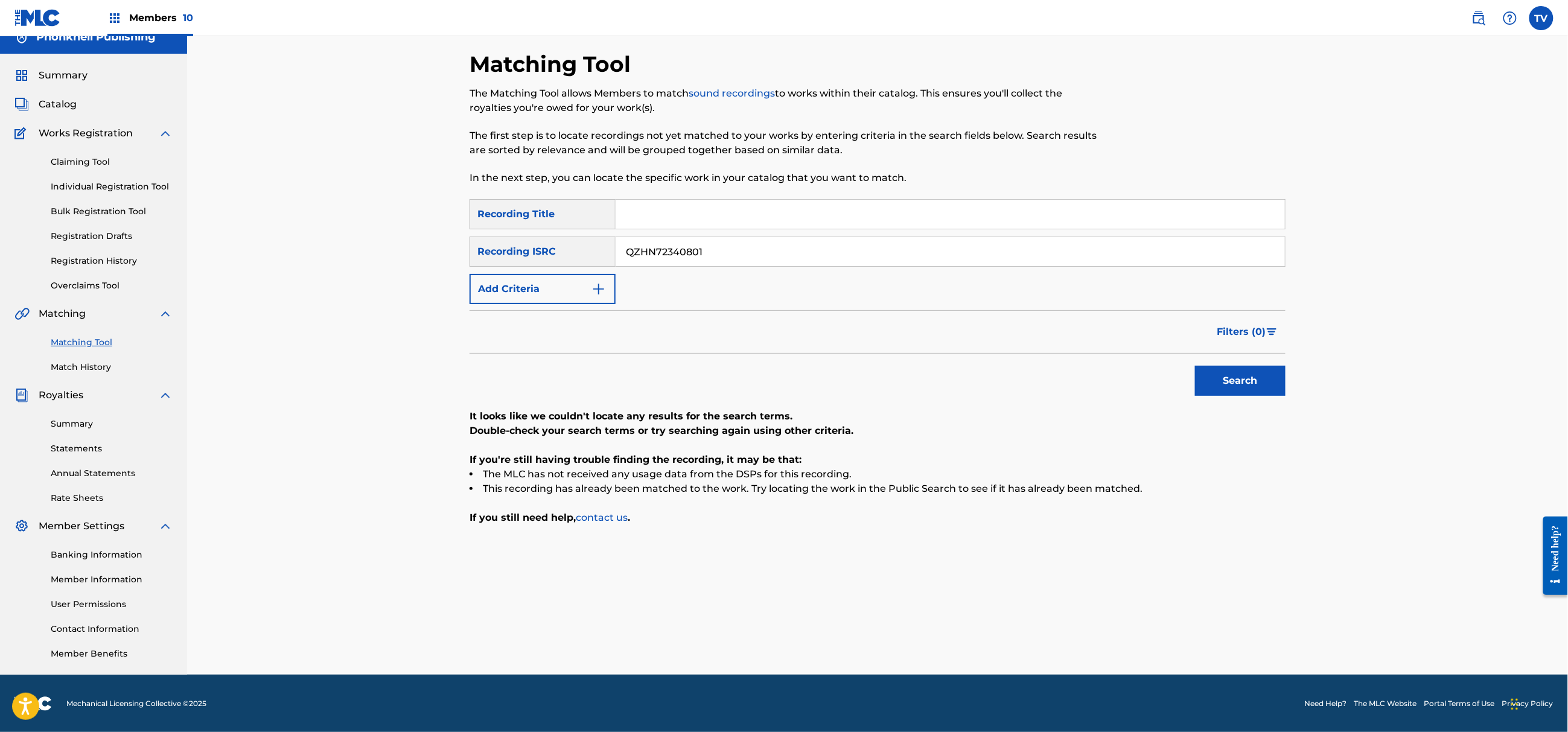
drag, startPoint x: 689, startPoint y: 247, endPoint x: 574, endPoint y: 245, distance: 115.0
click at [574, 245] on div "SearchWithCriteria5f6ecadb-fd81-409f-afca-29a88b5988b5 Recording ISRC QZHN72340…" at bounding box center [878, 252] width 816 height 31
paste input "TB4239734"
click at [1195, 366] on button "Search" at bounding box center [1240, 381] width 91 height 31
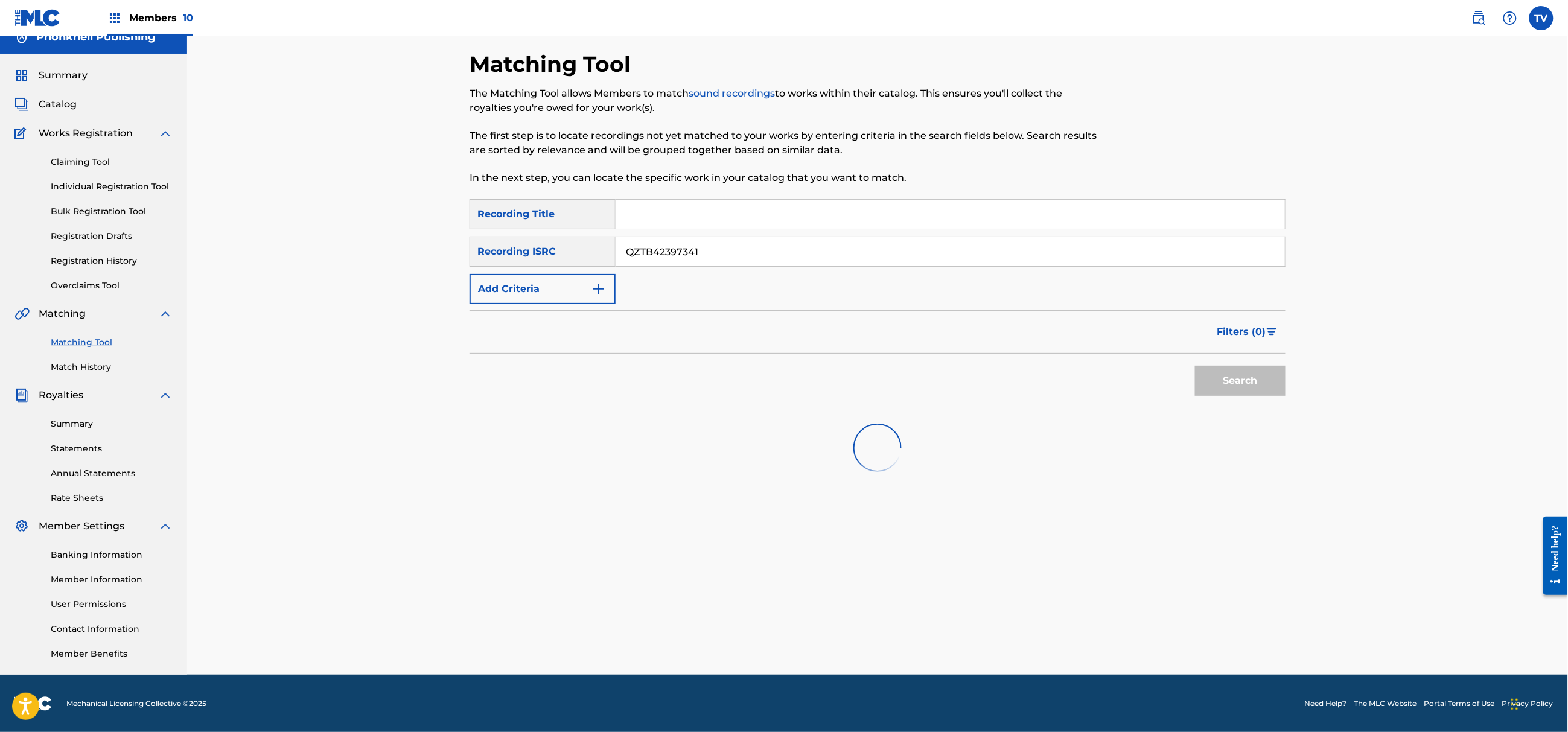
scroll to position [147, 0]
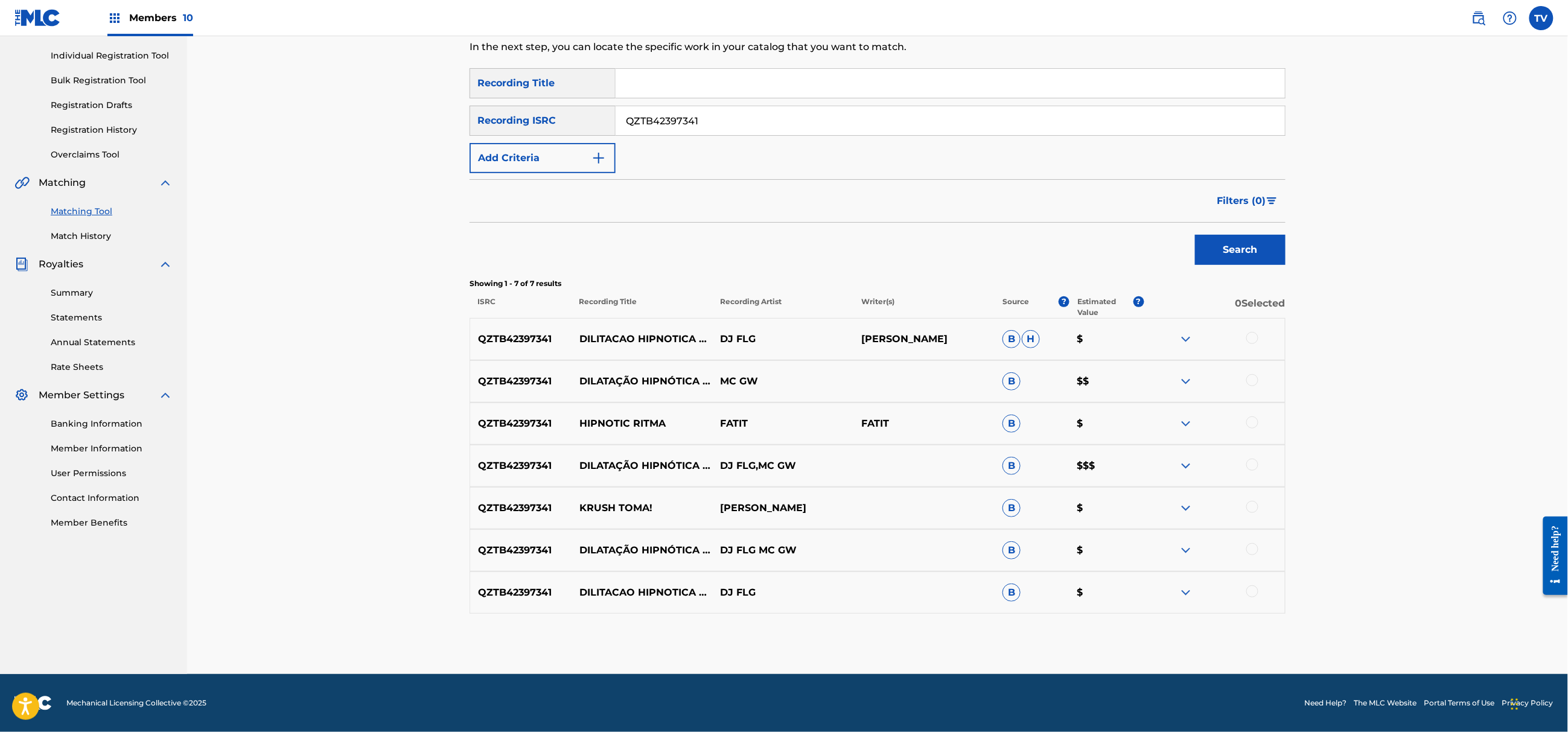
drag, startPoint x: 716, startPoint y: 117, endPoint x: 515, endPoint y: 134, distance: 201.7
click at [515, 134] on div "SearchWithCriteria5f6ecadb-fd81-409f-afca-29a88b5988b5 Recording ISRC QZTB42397…" at bounding box center [878, 121] width 816 height 31
paste input "CA5KR2464638"
click at [1195, 235] on button "Search" at bounding box center [1240, 250] width 91 height 31
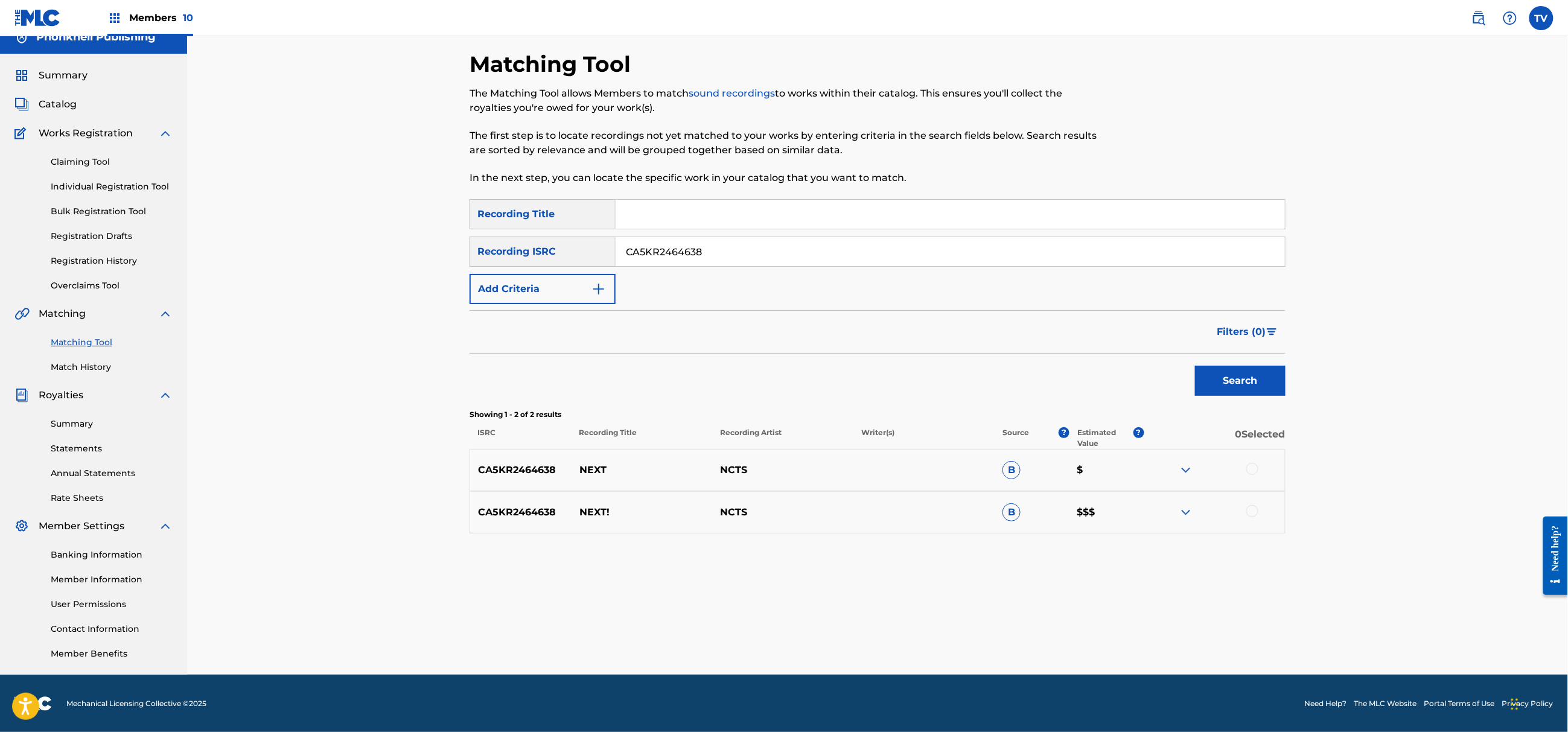
drag, startPoint x: 728, startPoint y: 251, endPoint x: 517, endPoint y: 264, distance: 211.4
click at [517, 264] on div "SearchWithCriteria5f6ecadb-fd81-409f-afca-29a88b5988b5 Recording ISRC CA5KR2464…" at bounding box center [878, 252] width 816 height 31
paste input "41"
type input "CA5KR2464641"
click at [1195, 366] on button "Search" at bounding box center [1240, 381] width 91 height 31
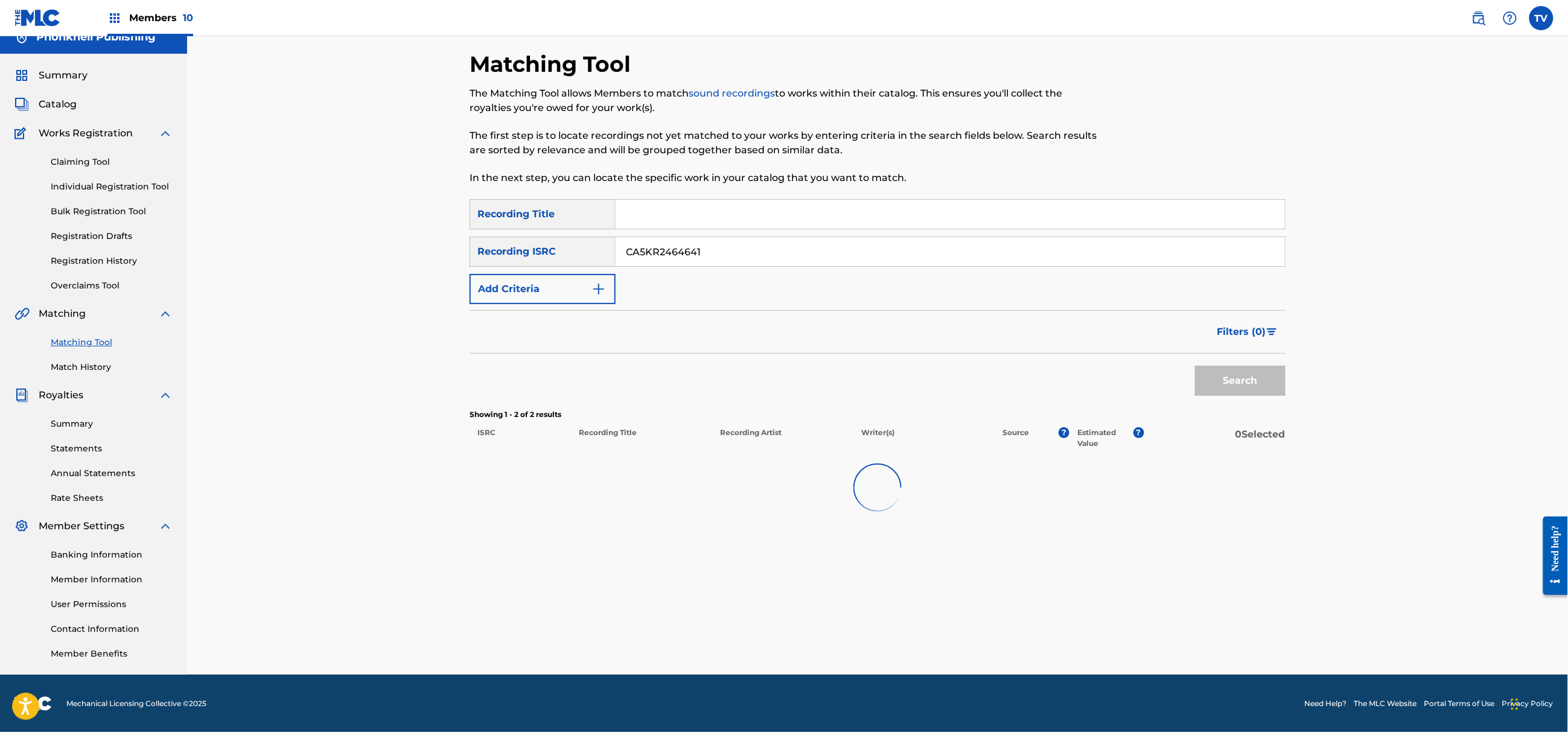
scroll to position [20, 0]
